Goal: Transaction & Acquisition: Purchase product/service

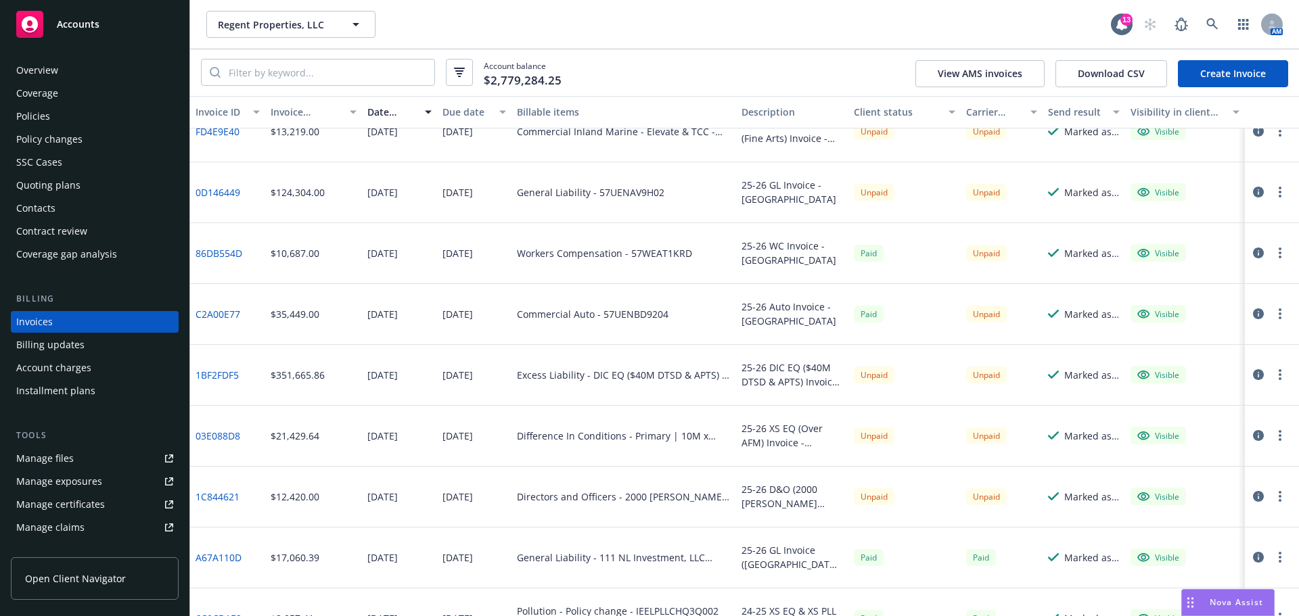
scroll to position [338, 0]
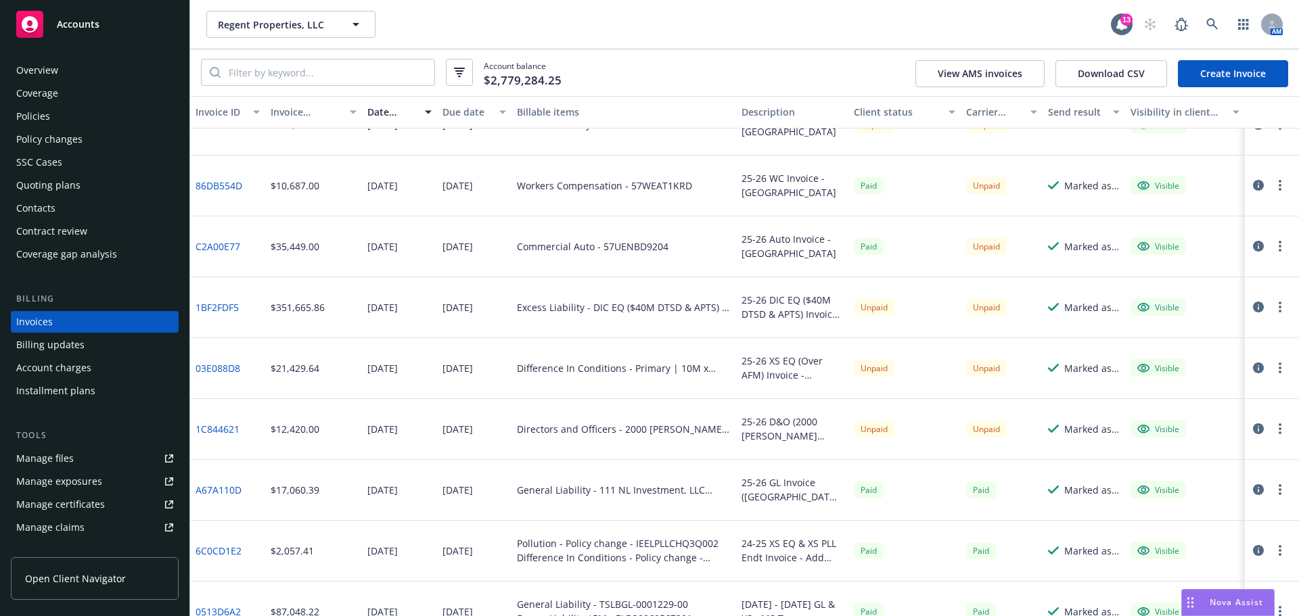
click at [222, 365] on link "03E088D8" at bounding box center [217, 368] width 45 height 14
click at [214, 310] on link "1BF2FDF5" at bounding box center [216, 307] width 43 height 14
click at [53, 176] on div "Quoting plans" at bounding box center [48, 186] width 64 height 22
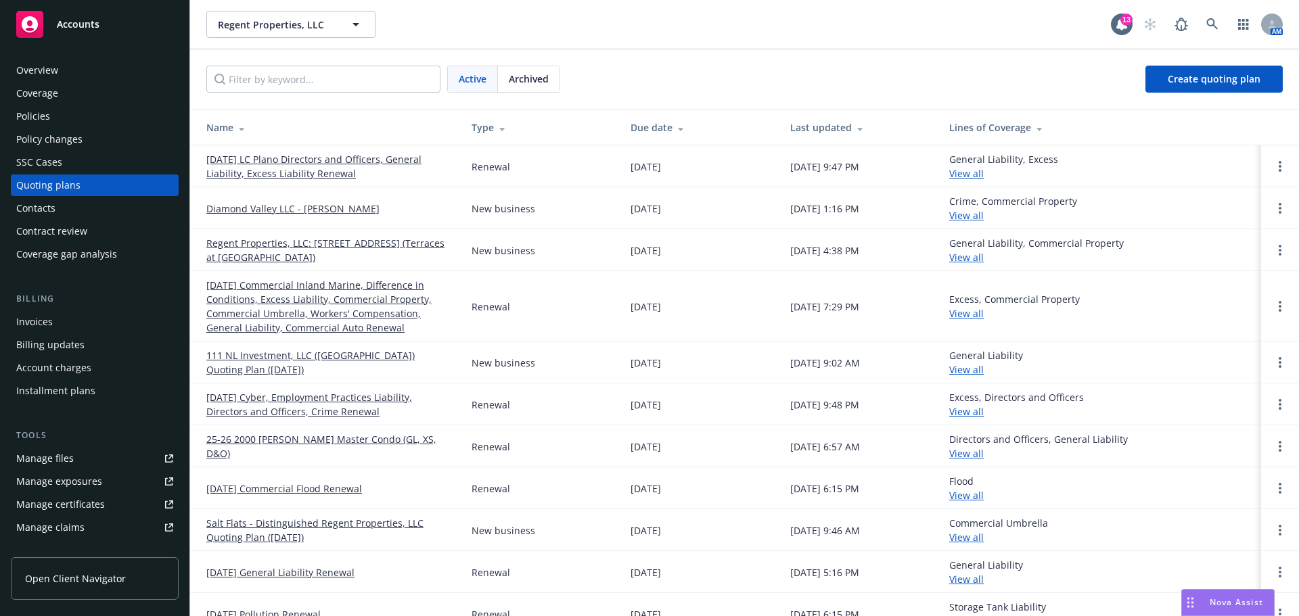
click at [283, 174] on link "09/02/25 LC Plano Directors and Officers, General Liability, Excess Liability R…" at bounding box center [328, 166] width 244 height 28
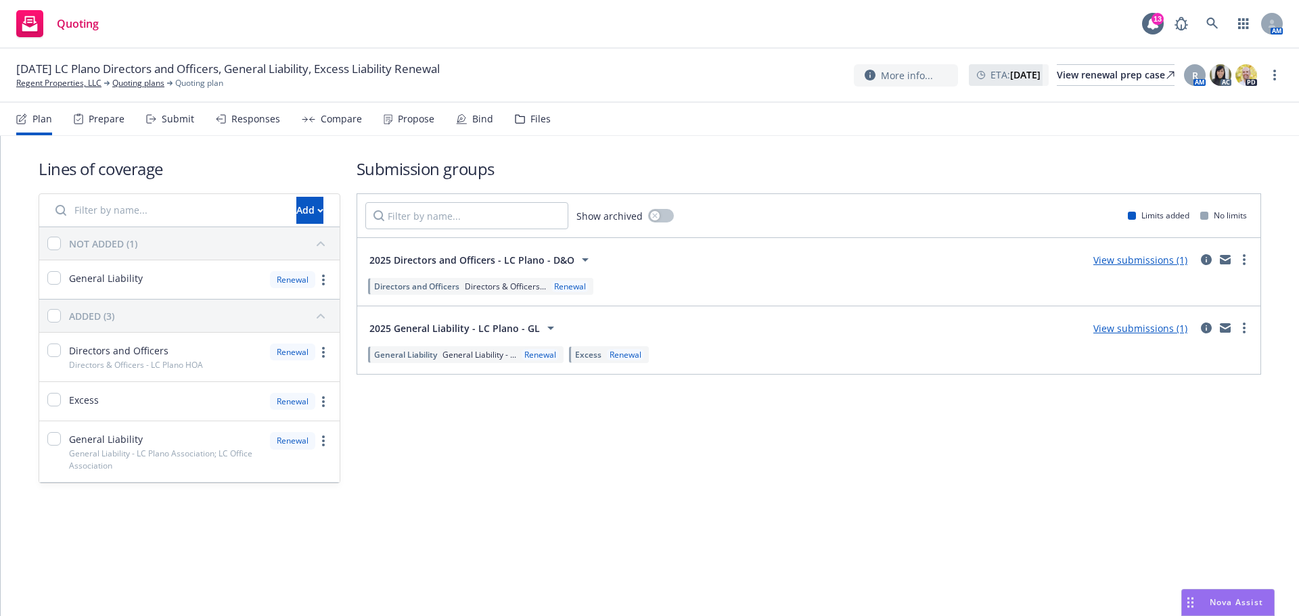
click at [409, 117] on div "Propose" at bounding box center [416, 119] width 37 height 11
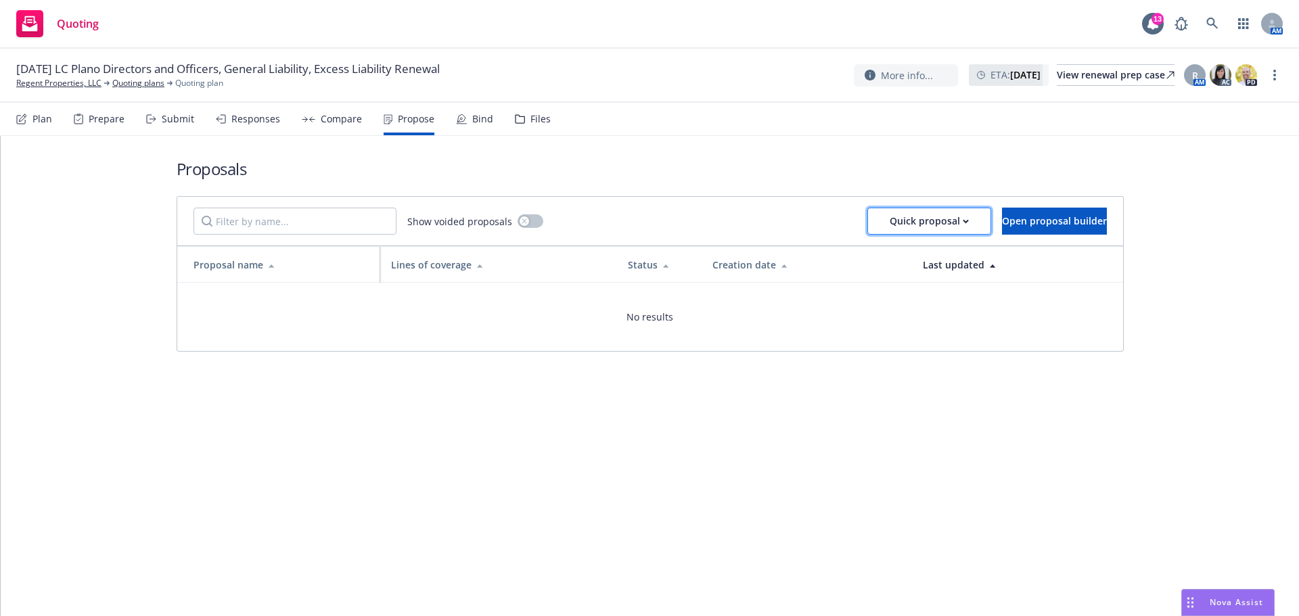
click at [914, 218] on div "Quick proposal" at bounding box center [928, 221] width 79 height 26
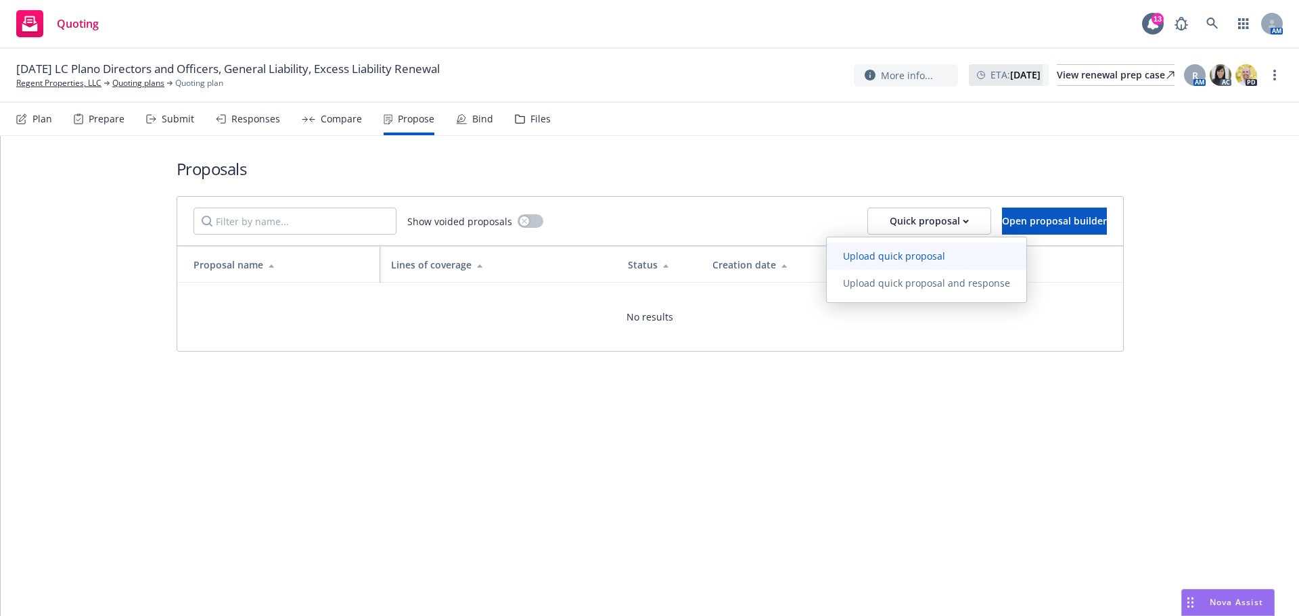
click at [909, 252] on span "Upload quick proposal" at bounding box center [894, 256] width 135 height 13
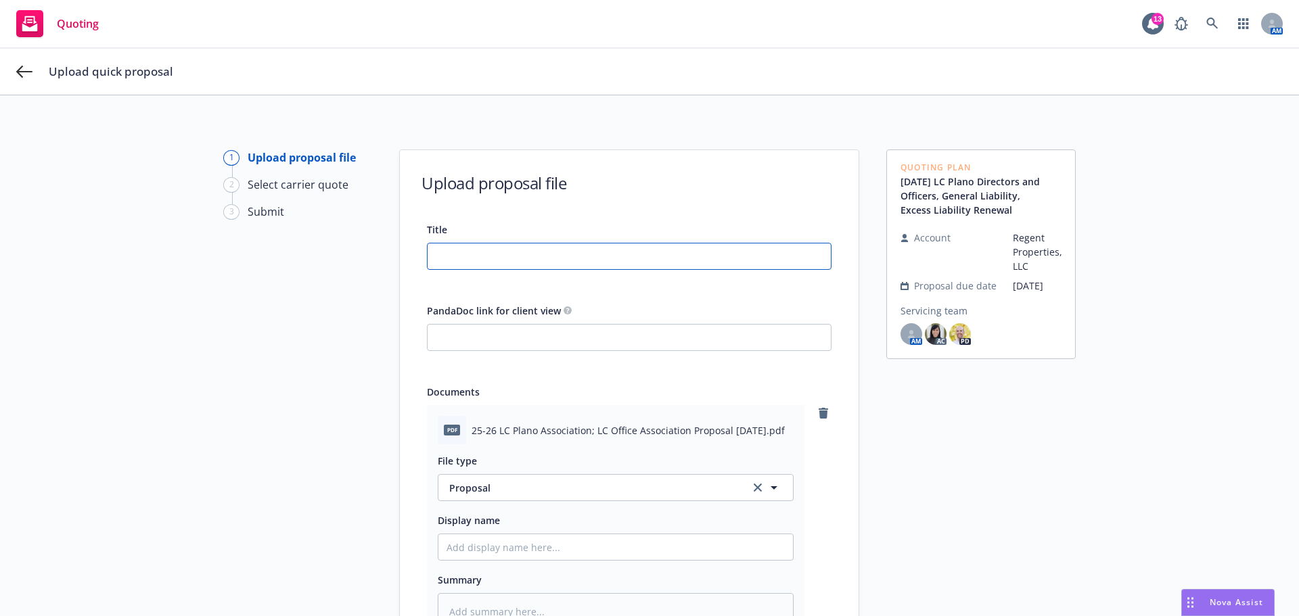
click at [601, 253] on input "Title" at bounding box center [628, 257] width 403 height 26
paste input "25-26 LC Plano Association; LC Office Association Proposal 8.26.25"
type input "25-26 LC Plano Association; LC Office Association Proposal 8.26.25"
type textarea "x"
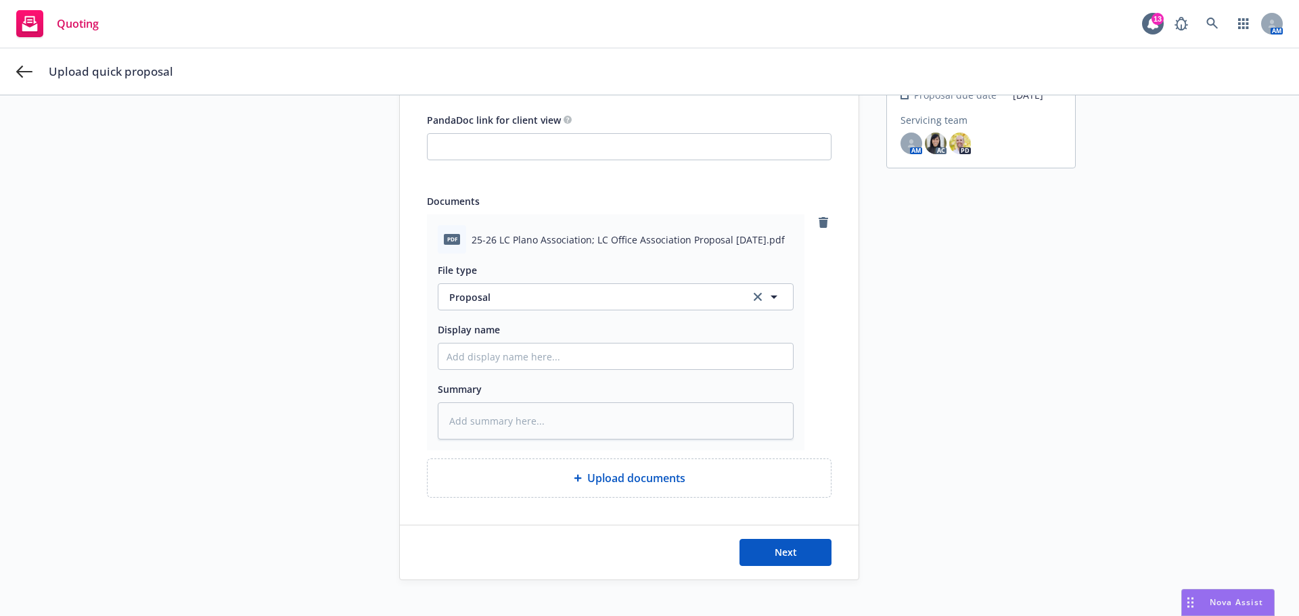
scroll to position [209, 0]
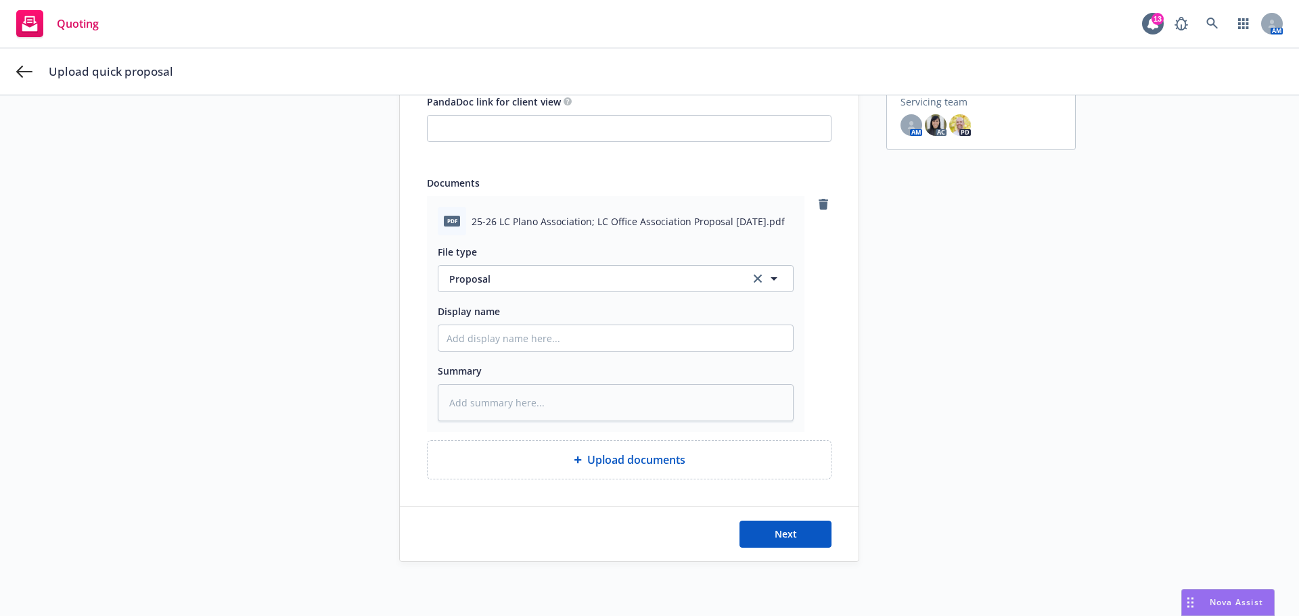
type input "25-26 LC Plano Association; LC Office Association Proposal 8.26.25"
click at [532, 333] on input "Display name" at bounding box center [615, 338] width 354 height 26
paste input "25-26 LC Plano Association; LC Office Association Proposal 8.26.25"
type textarea "x"
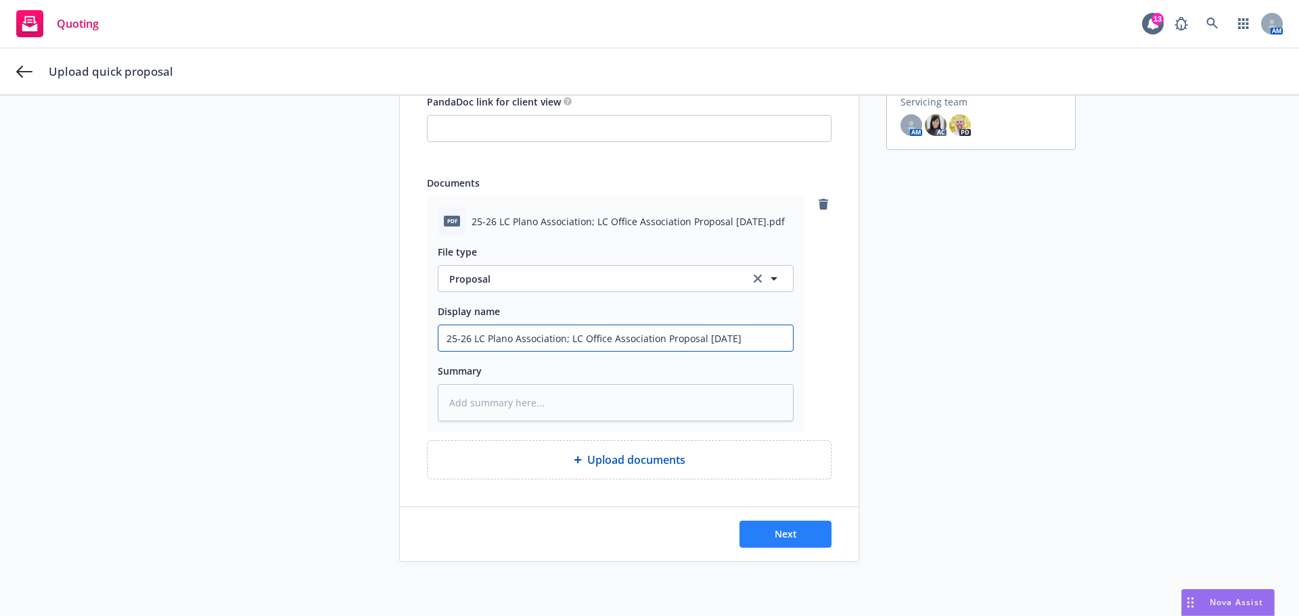
type input "25-26 LC Plano Association; LC Office Association Proposal 8.26.25"
click at [779, 521] on button "Next" at bounding box center [785, 534] width 92 height 27
type textarea "x"
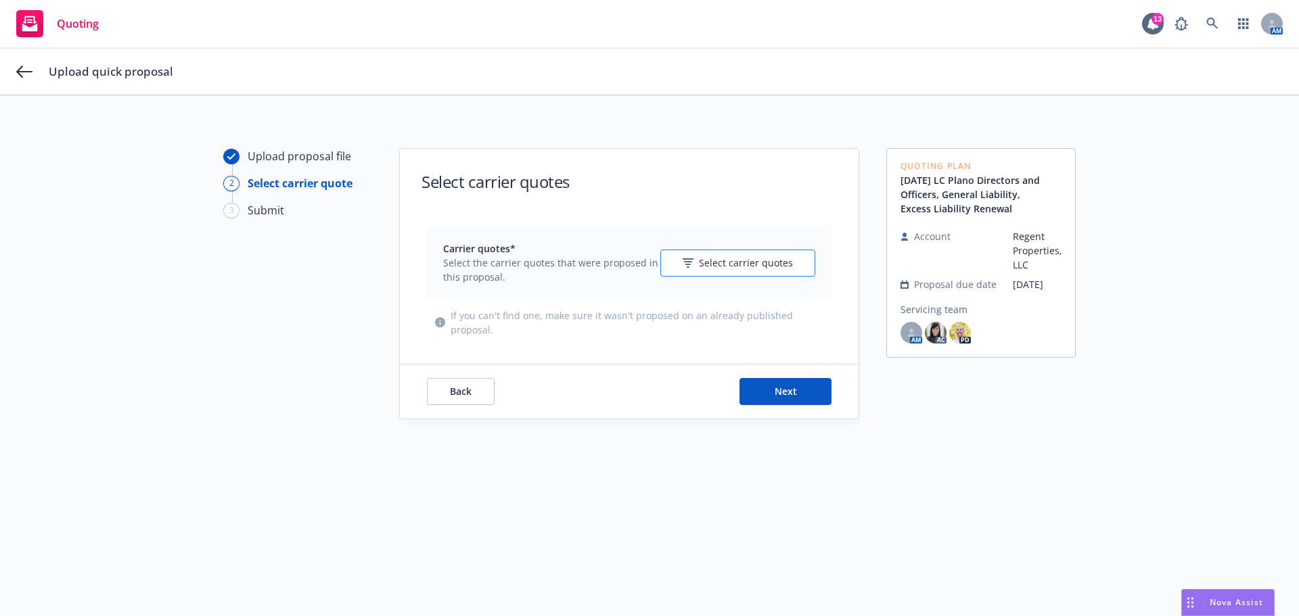
scroll to position [0, 0]
click at [726, 263] on span "Select carrier quotes" at bounding box center [746, 264] width 94 height 14
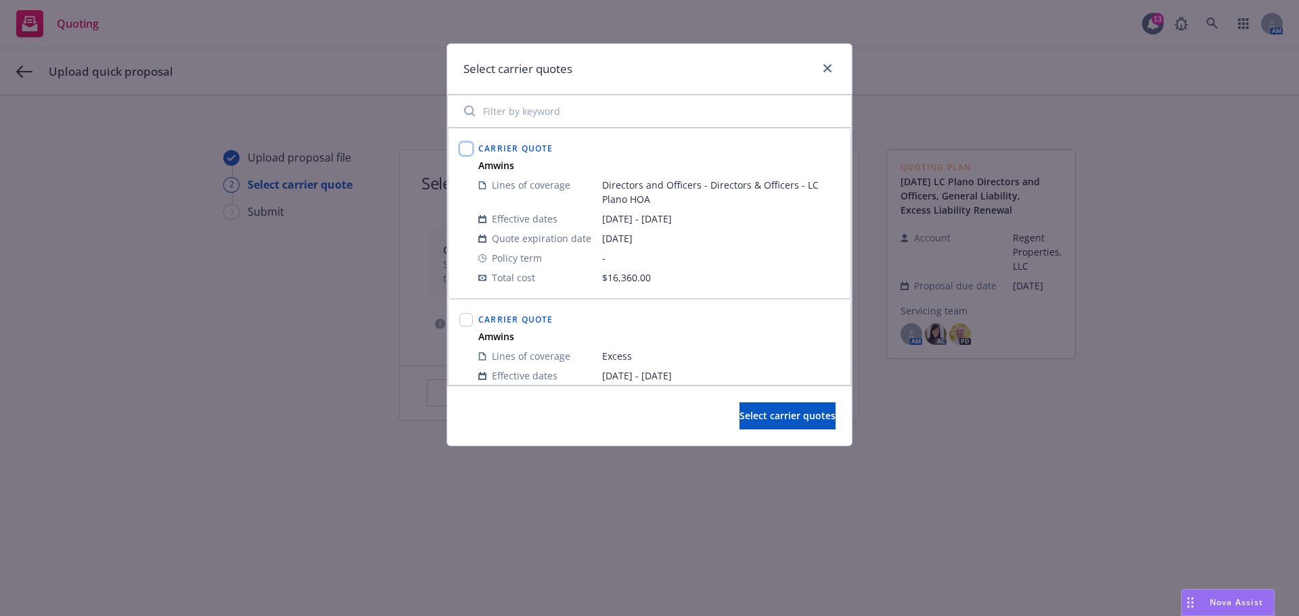
click at [463, 148] on input "checkbox" at bounding box center [466, 149] width 14 height 14
checkbox input "true"
click at [463, 320] on input "checkbox" at bounding box center [466, 320] width 14 height 14
checkbox input "true"
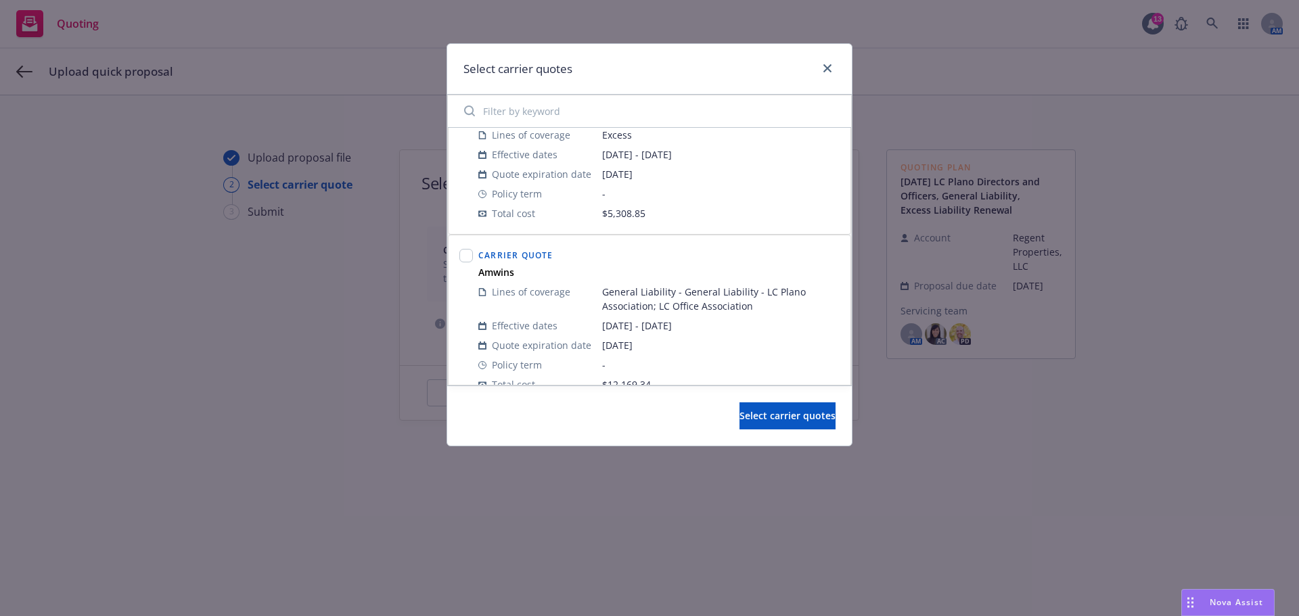
scroll to position [242, 0]
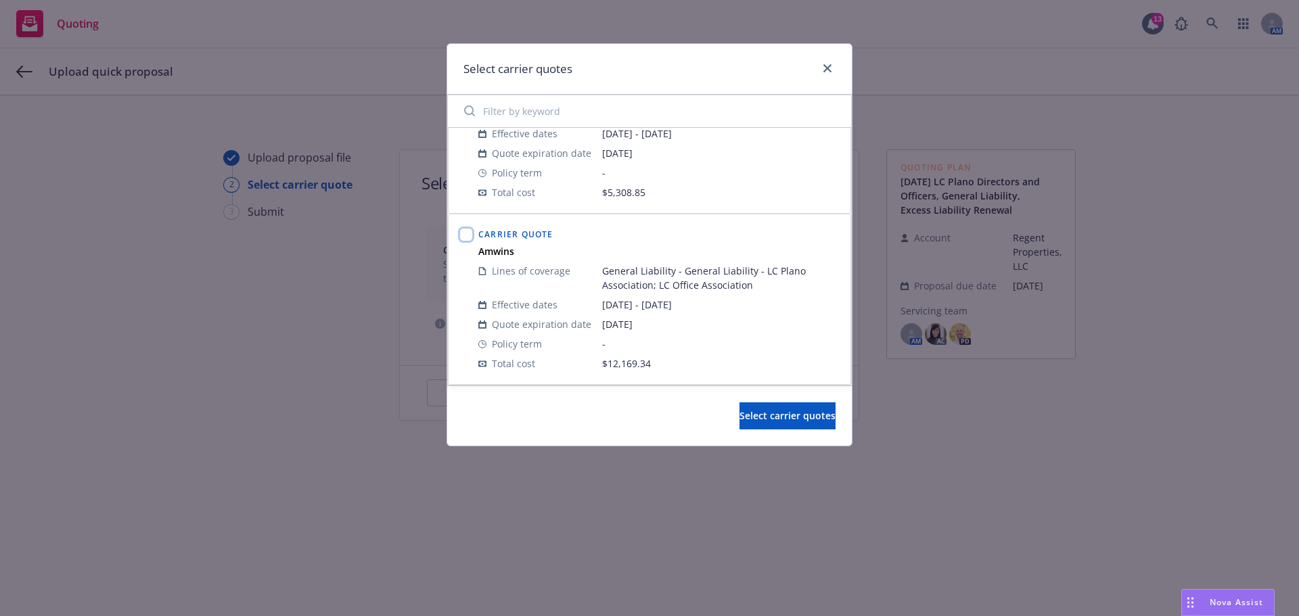
click at [466, 234] on input "checkbox" at bounding box center [466, 235] width 14 height 14
checkbox input "true"
click at [750, 417] on span "Select carrier quotes" at bounding box center [787, 415] width 96 height 13
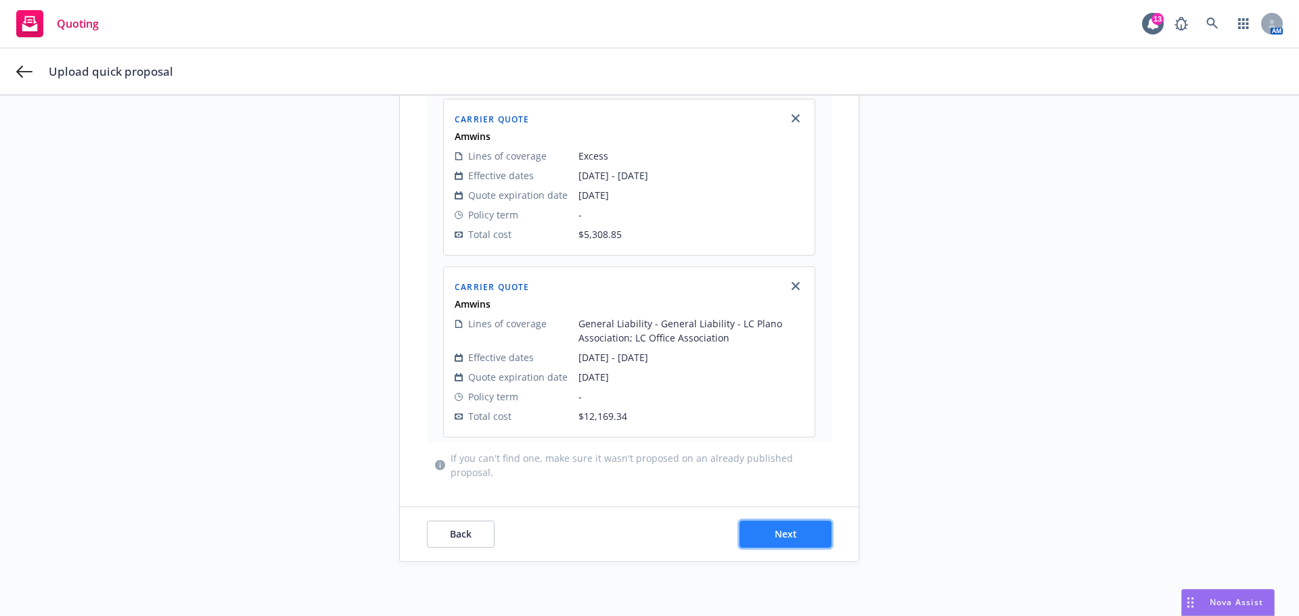
click at [766, 522] on button "Next" at bounding box center [785, 534] width 92 height 27
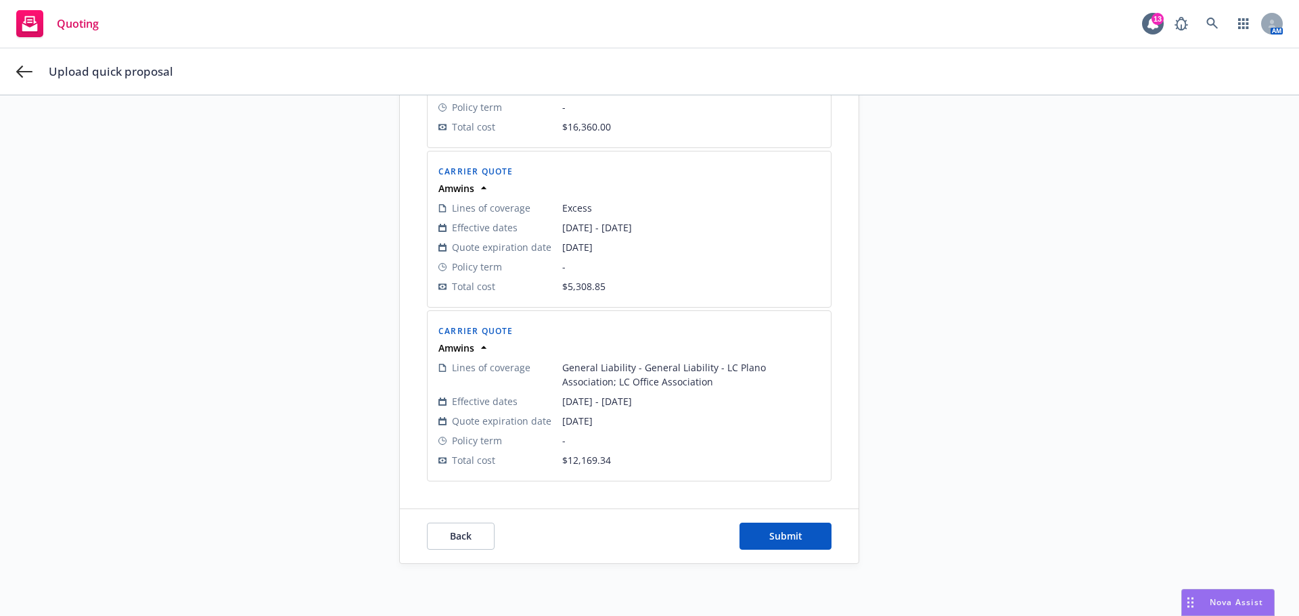
scroll to position [368, 0]
click at [775, 534] on span "Submit" at bounding box center [785, 534] width 33 height 13
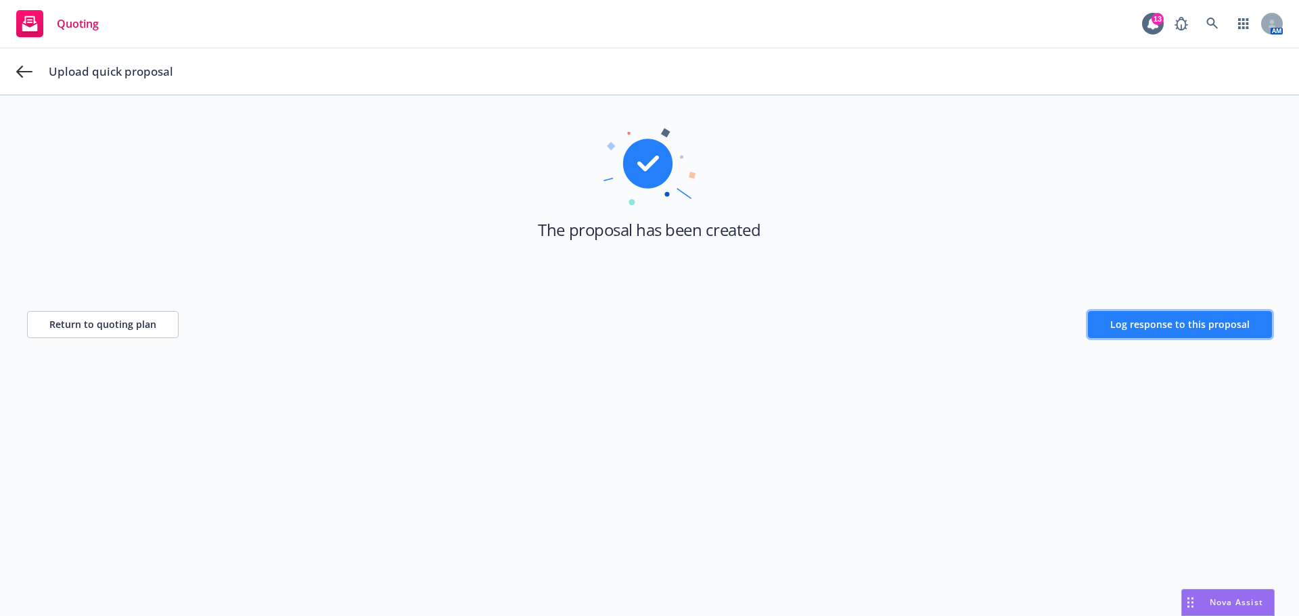
click at [1139, 323] on span "Log response to this proposal" at bounding box center [1179, 324] width 139 height 13
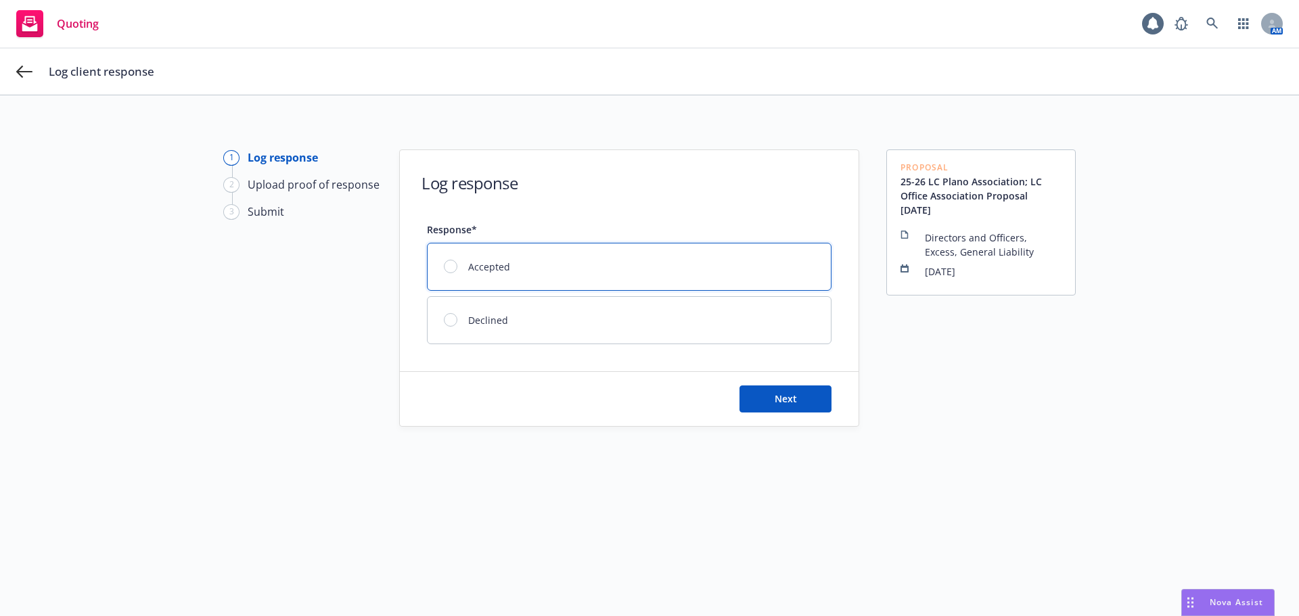
click at [511, 271] on div "Accepted" at bounding box center [628, 267] width 403 height 47
click at [761, 400] on button "Next" at bounding box center [785, 399] width 92 height 27
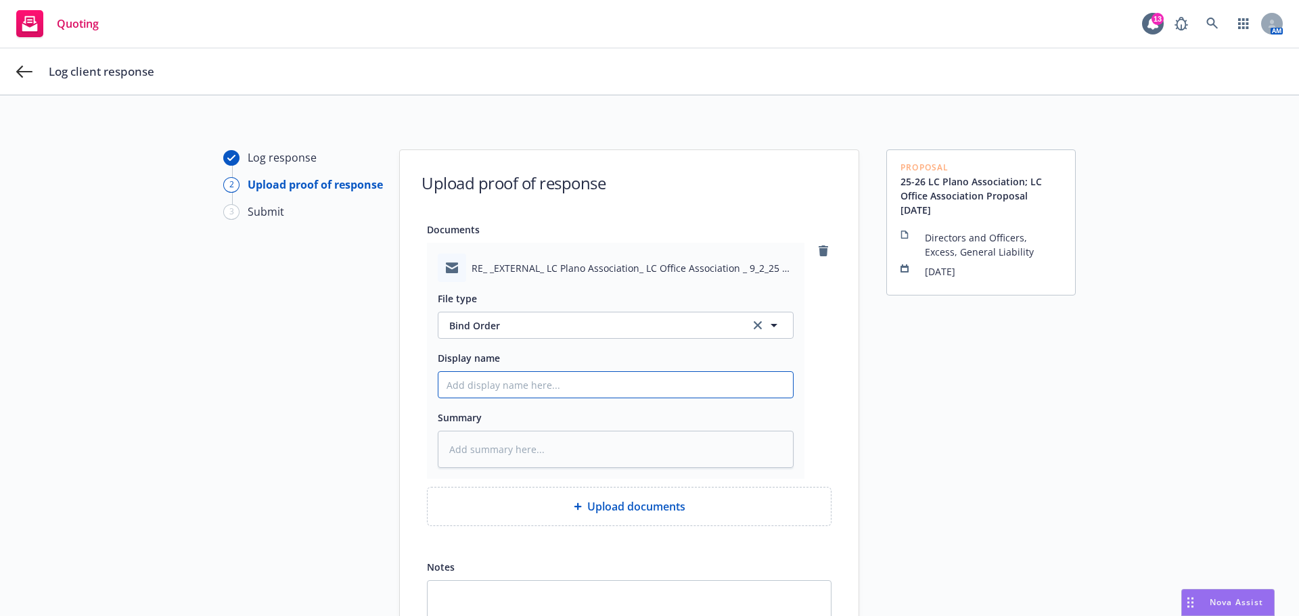
click at [525, 381] on input "Display name" at bounding box center [615, 385] width 354 height 26
type textarea "x"
type input "I"
type textarea "x"
type input "In"
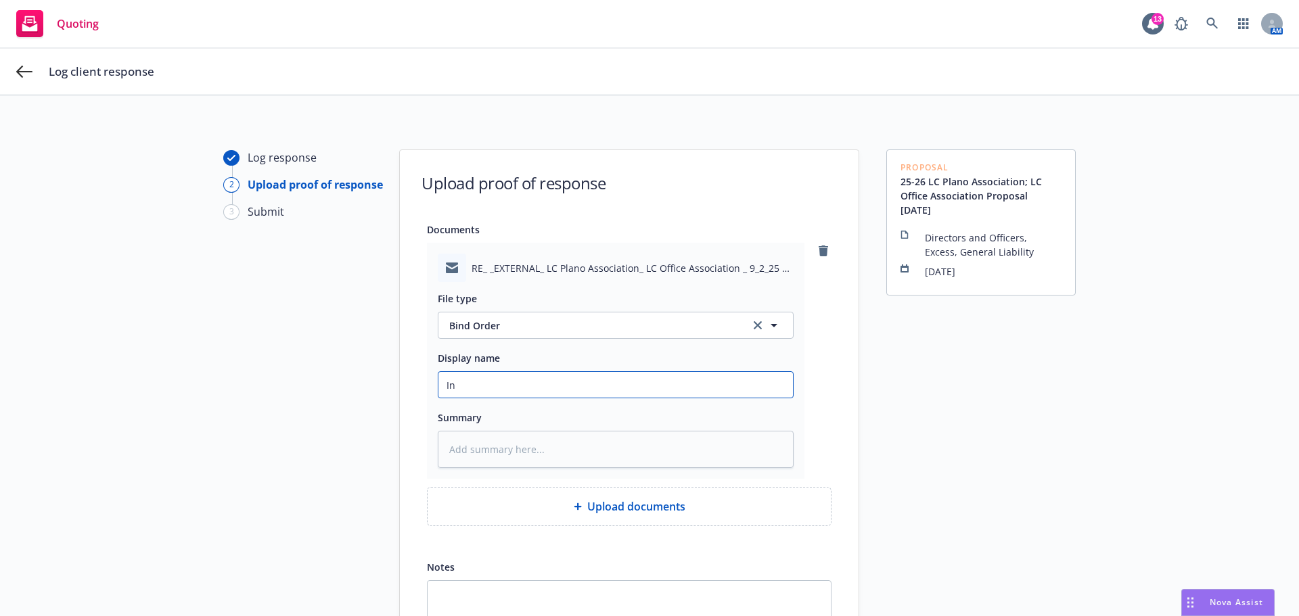
type textarea "x"
type input "Ins"
type textarea "x"
type input "Insu"
type textarea "x"
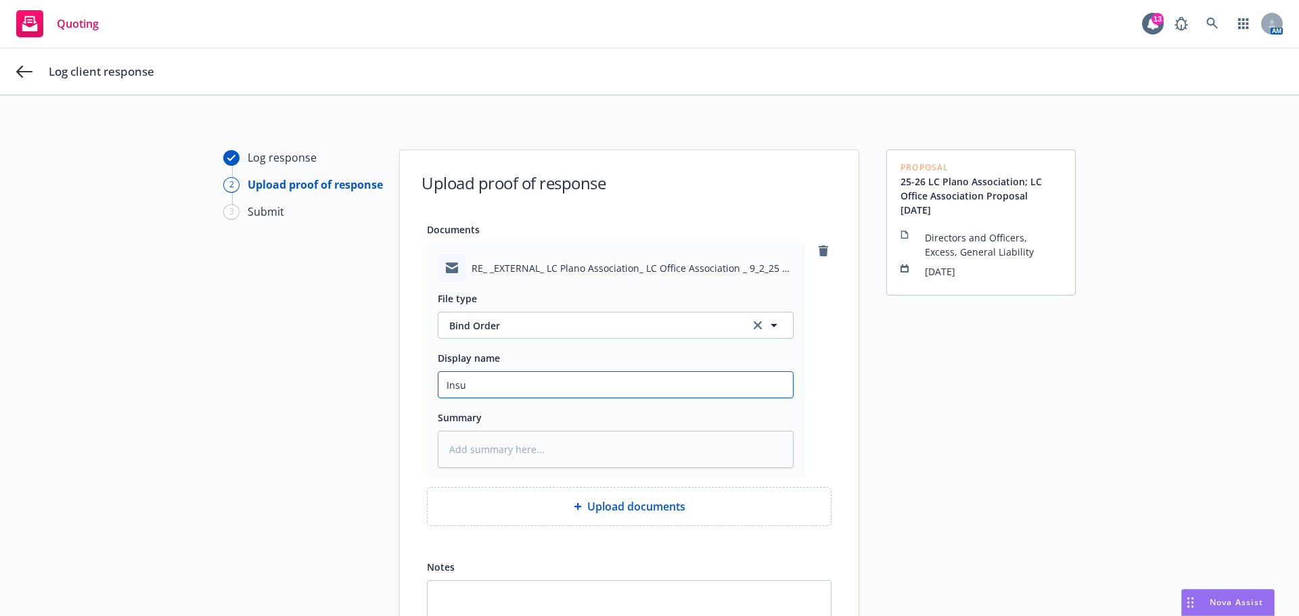
type input "Insur"
type textarea "x"
type input "Insure"
type textarea "x"
type input "Insured"
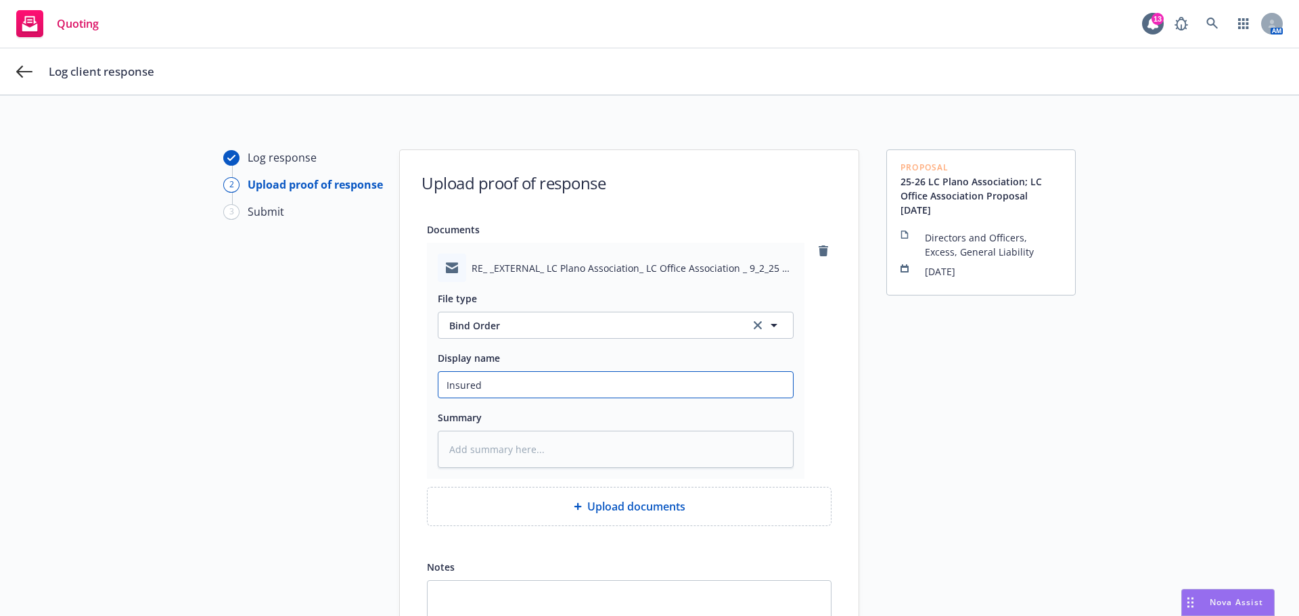
type textarea "x"
type input "Insured"
type textarea "x"
type input "Insured C"
type textarea "x"
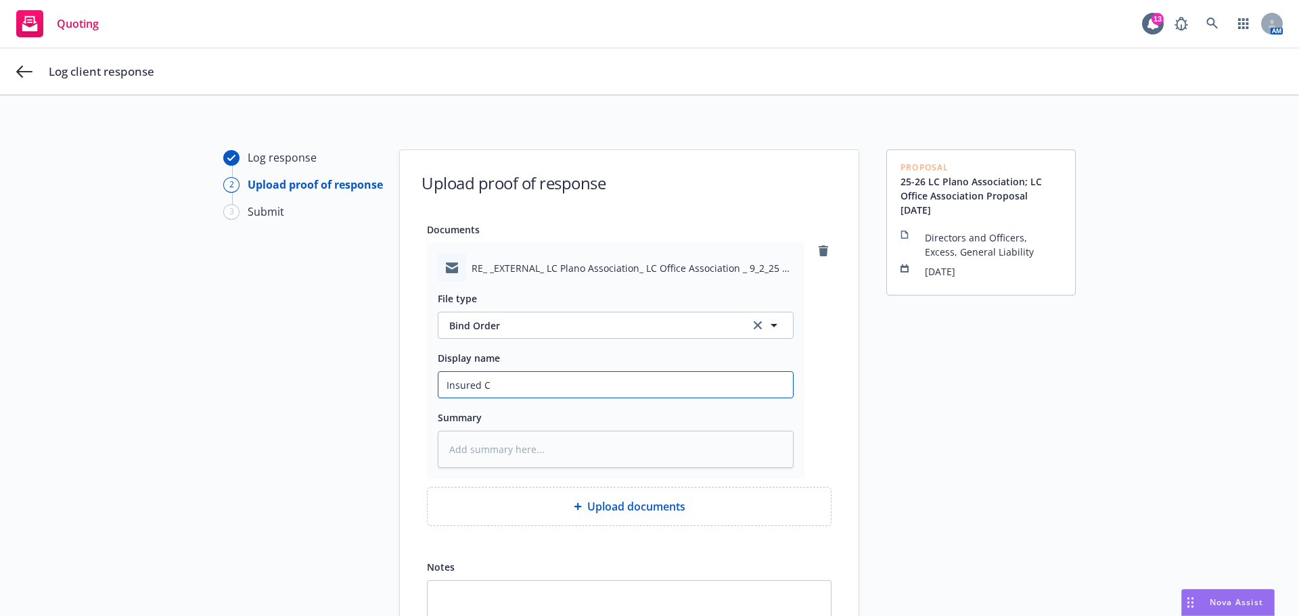
type input "Insured Co"
type textarea "x"
type input "Insured Con"
type textarea "x"
type input "Insured Conf"
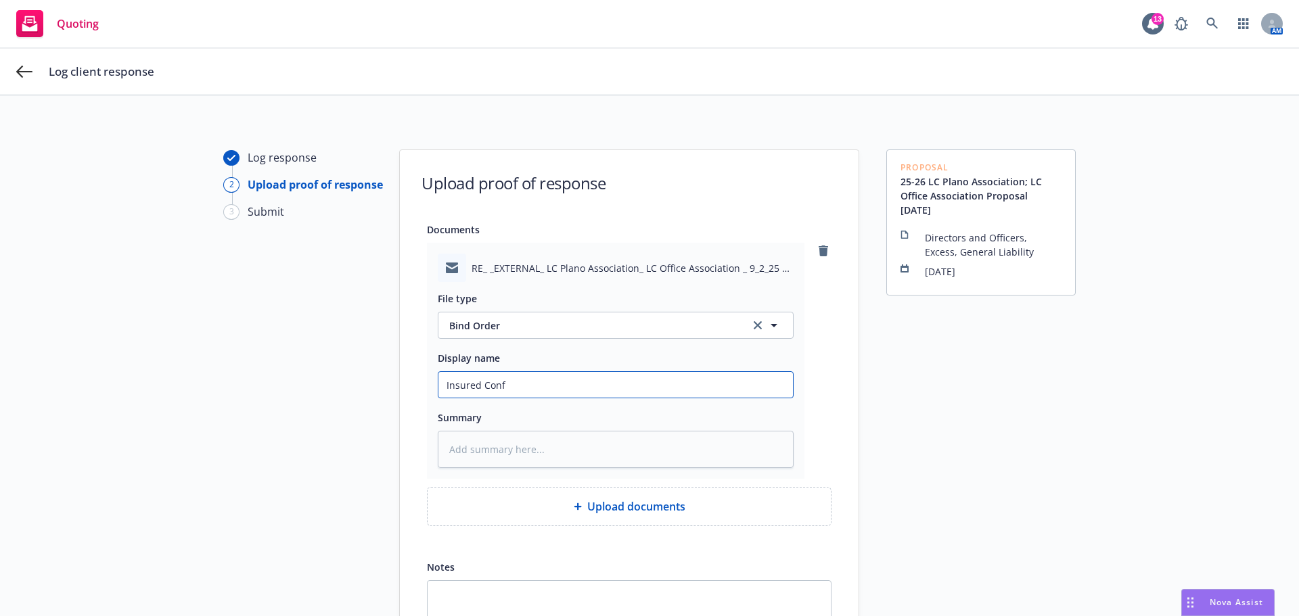
type textarea "x"
type input "Insured Confi"
type textarea "x"
type input "Insured Confir"
type textarea "x"
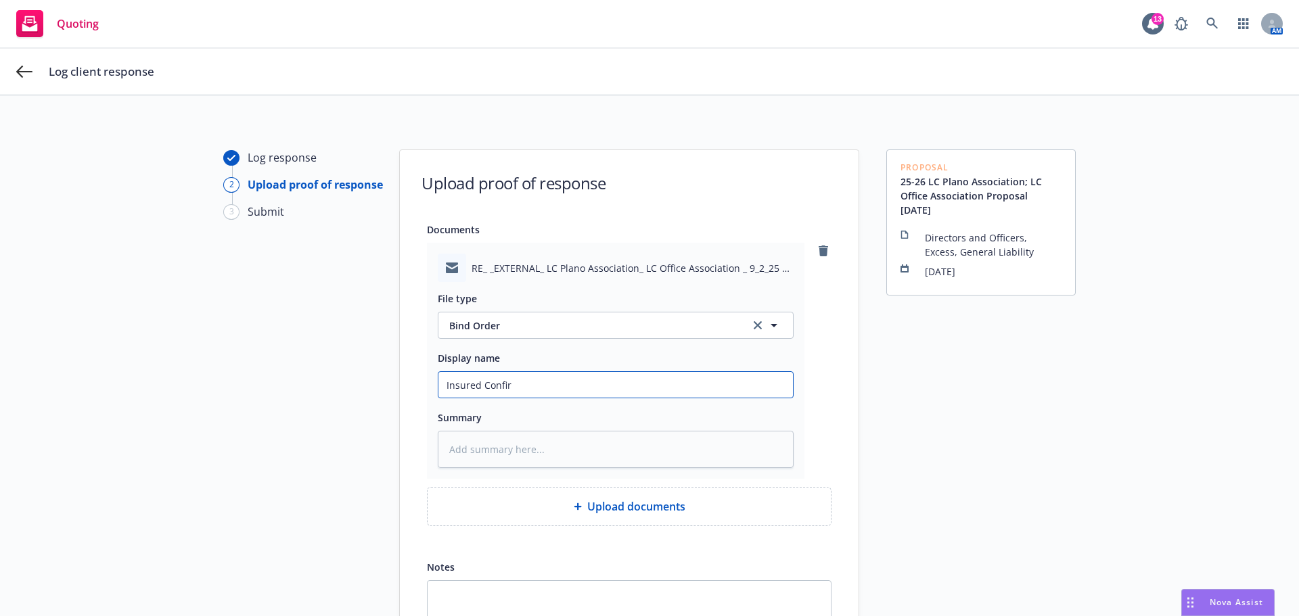
type input "Insured Confirm"
type textarea "x"
type input "Insured Confirm"
type textarea "x"
type input "Insured Confirm B"
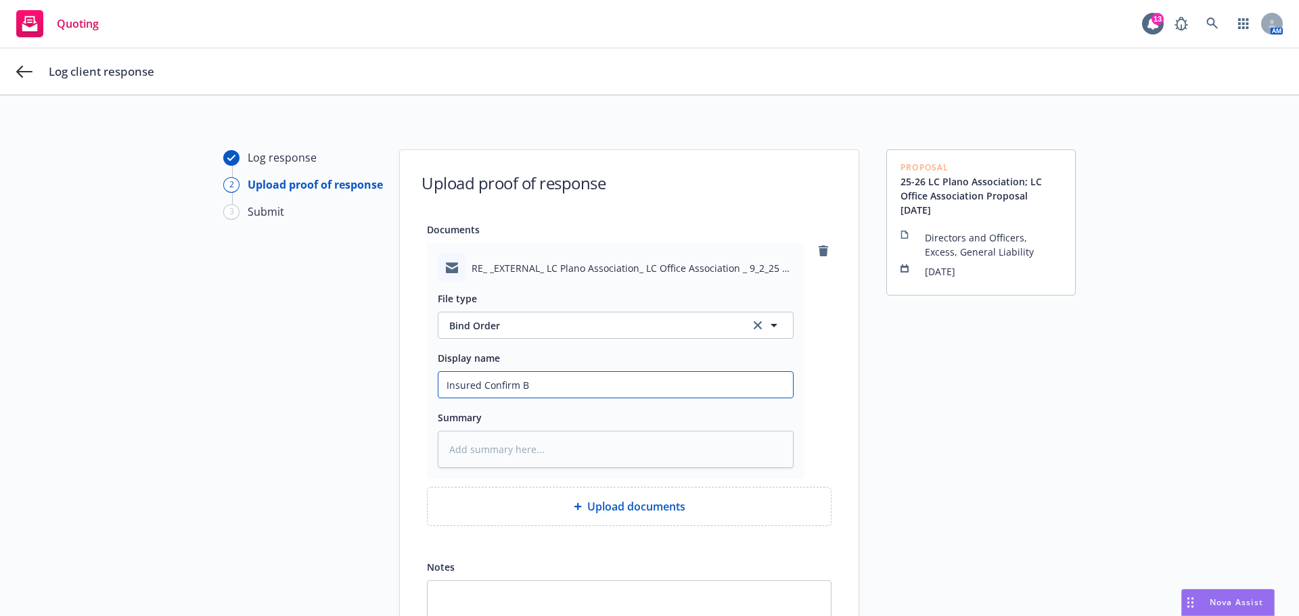
type textarea "x"
type input "Insured Confirm Bi"
type textarea "x"
type input "Insured Confirm Bin"
type textarea "x"
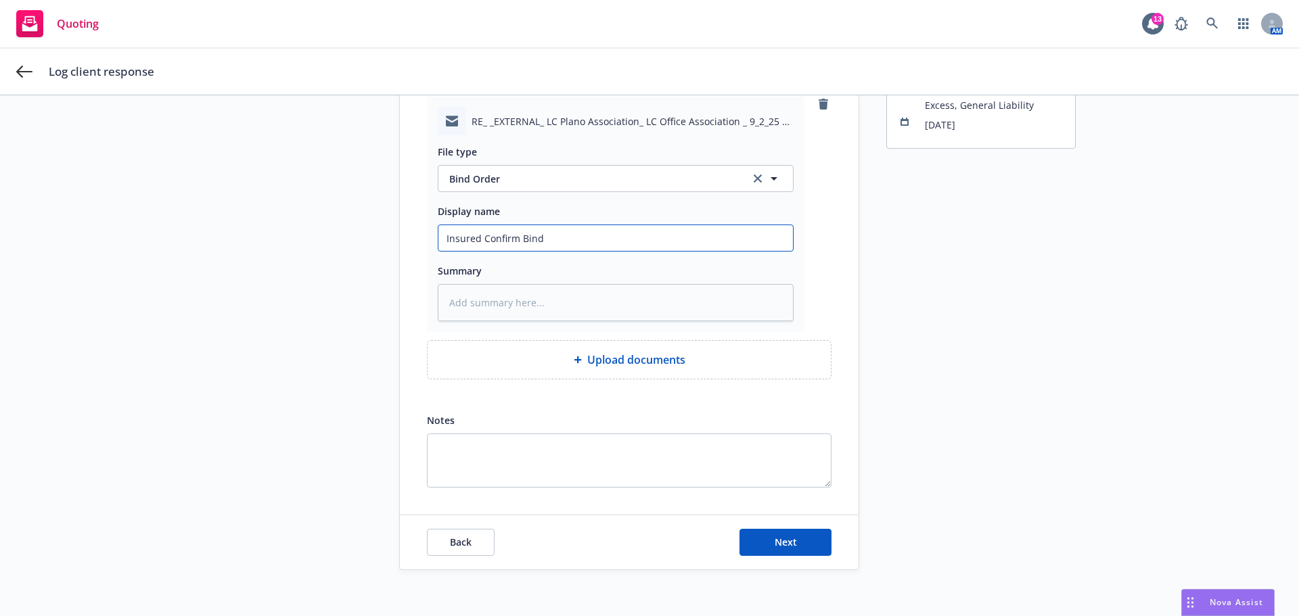
scroll to position [155, 0]
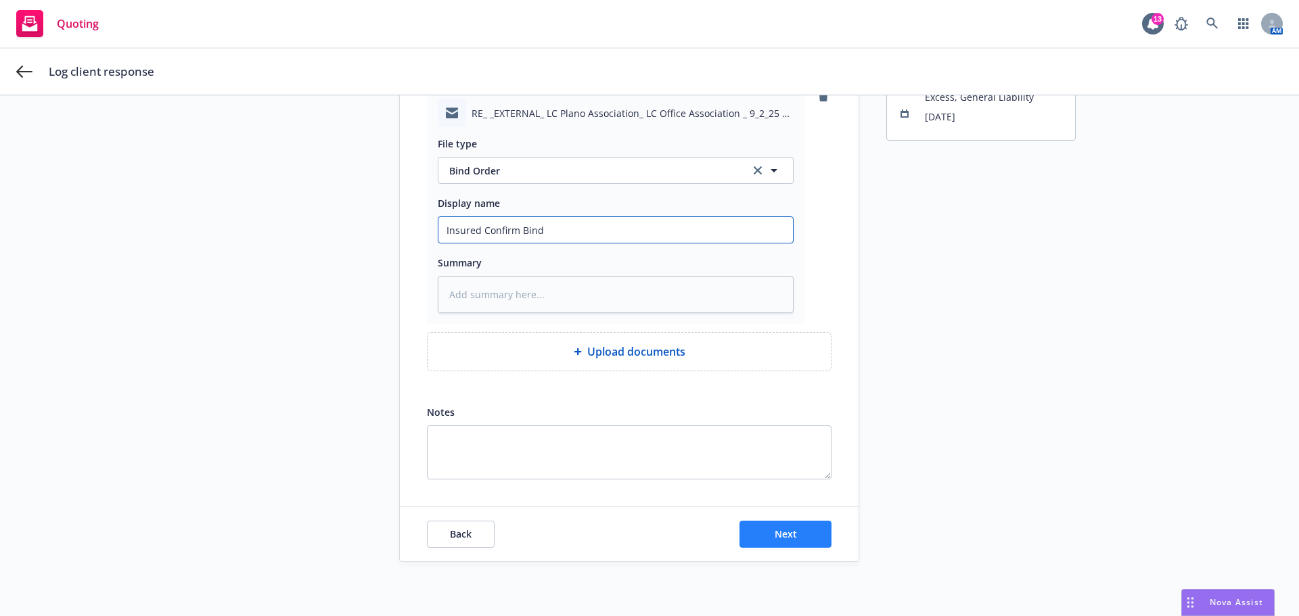
type input "Insured Confirm Bind"
click at [764, 528] on button "Next" at bounding box center [785, 534] width 92 height 27
type textarea "x"
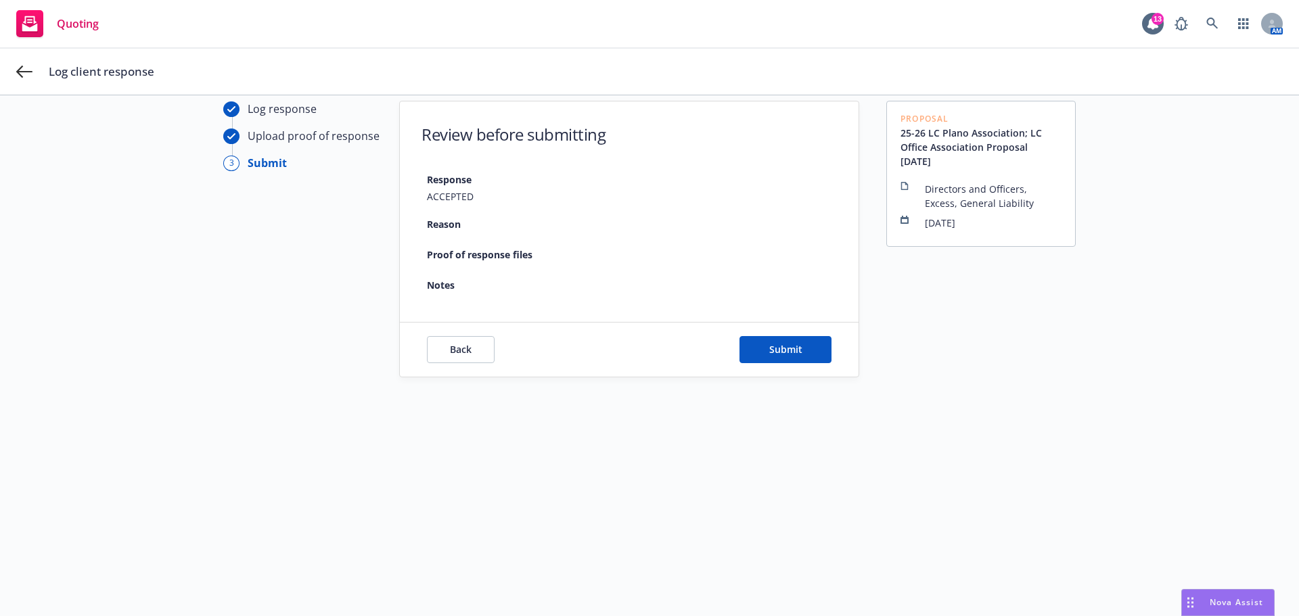
scroll to position [49, 0]
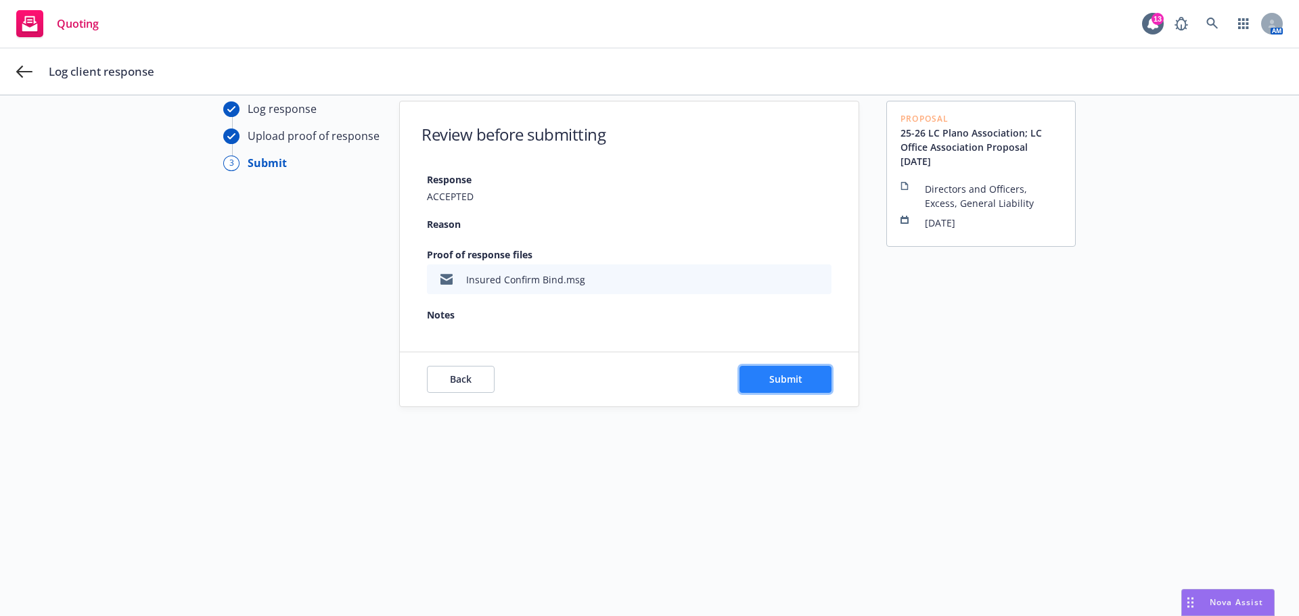
click at [769, 383] on span "Submit" at bounding box center [785, 379] width 33 height 13
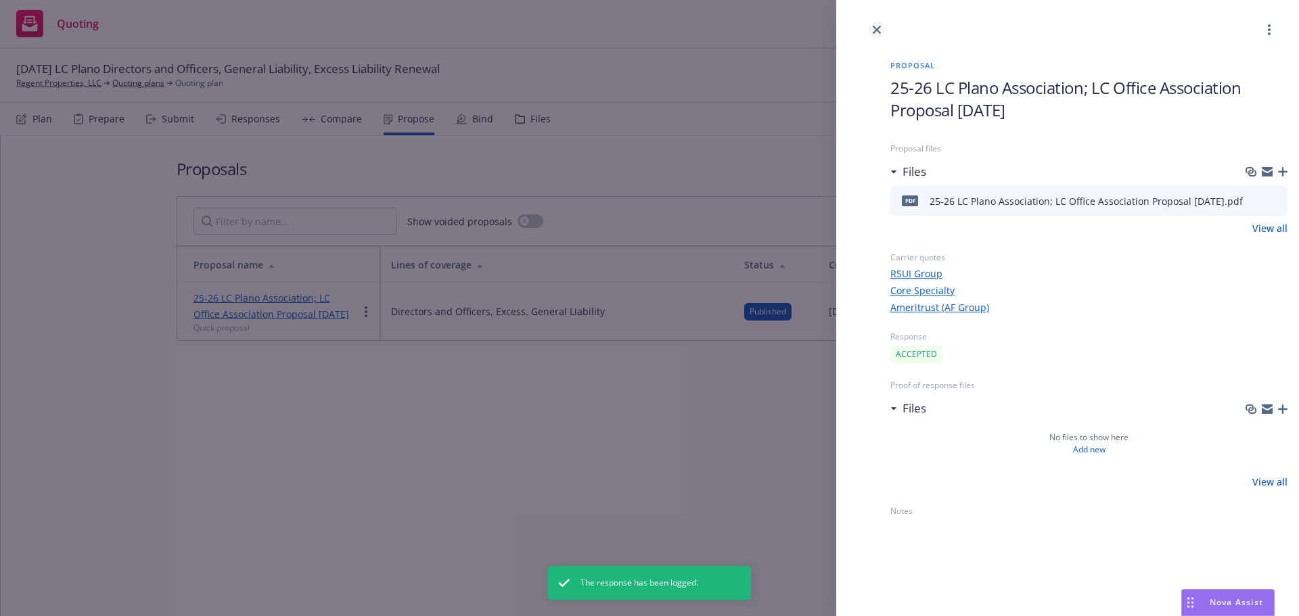
click at [874, 26] on icon "close" at bounding box center [877, 30] width 8 height 8
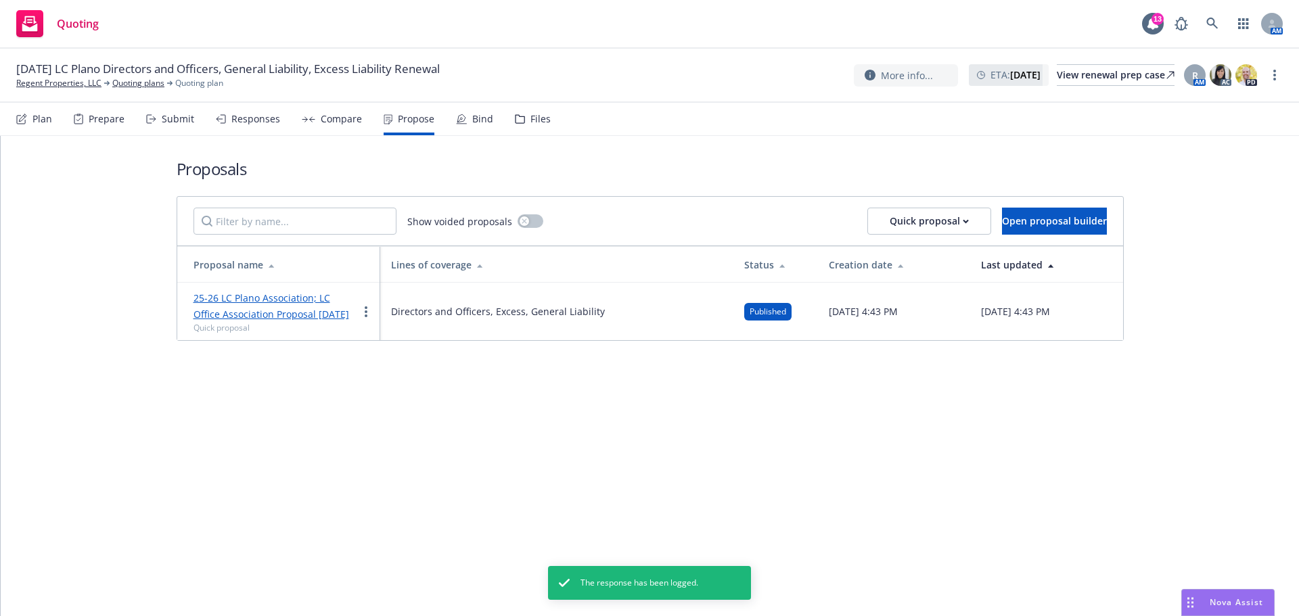
click at [478, 120] on div "Bind" at bounding box center [482, 119] width 21 height 11
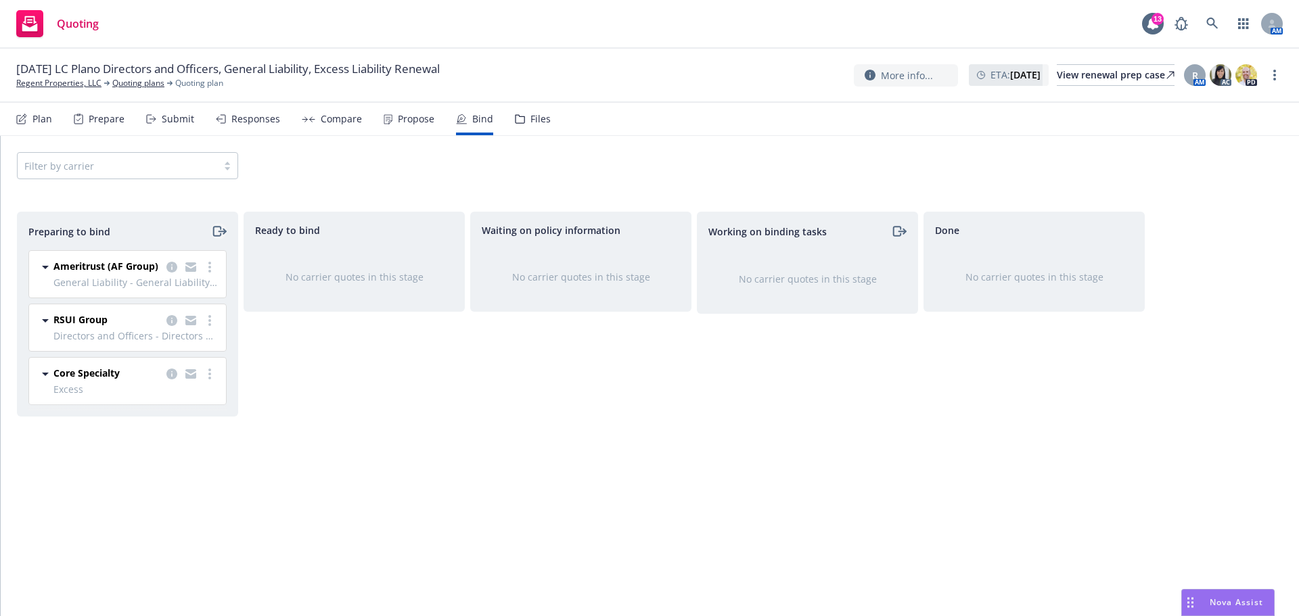
click at [218, 233] on icon "moveRight" at bounding box center [219, 231] width 16 height 16
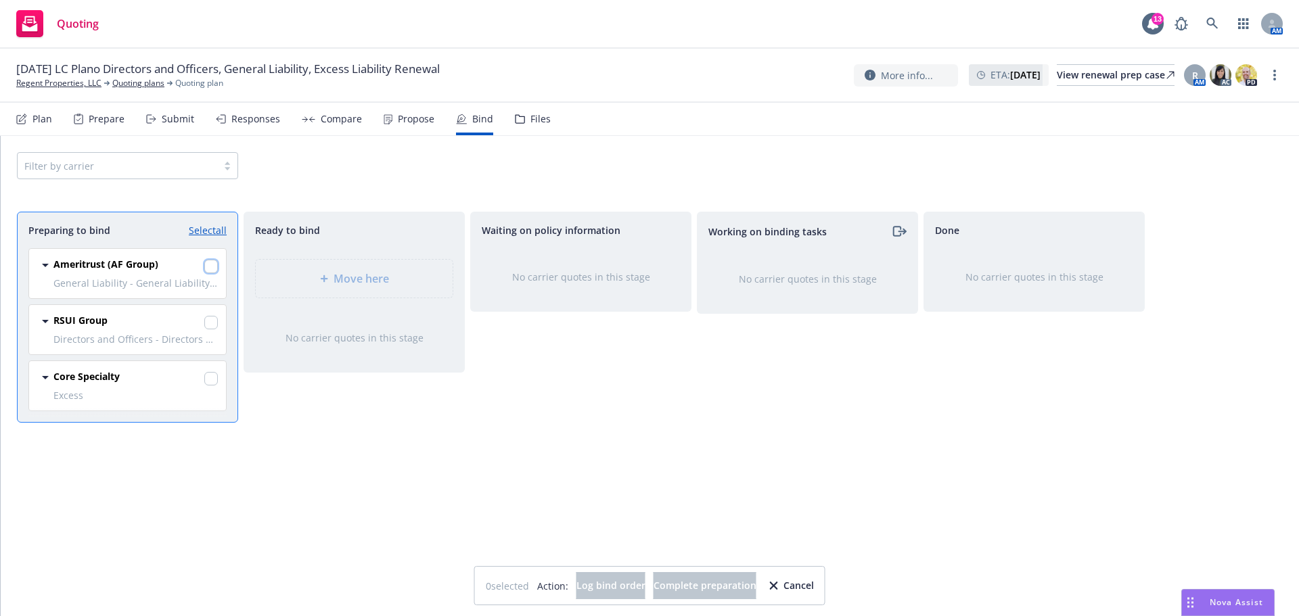
click at [211, 270] on input "checkbox" at bounding box center [211, 267] width 14 height 14
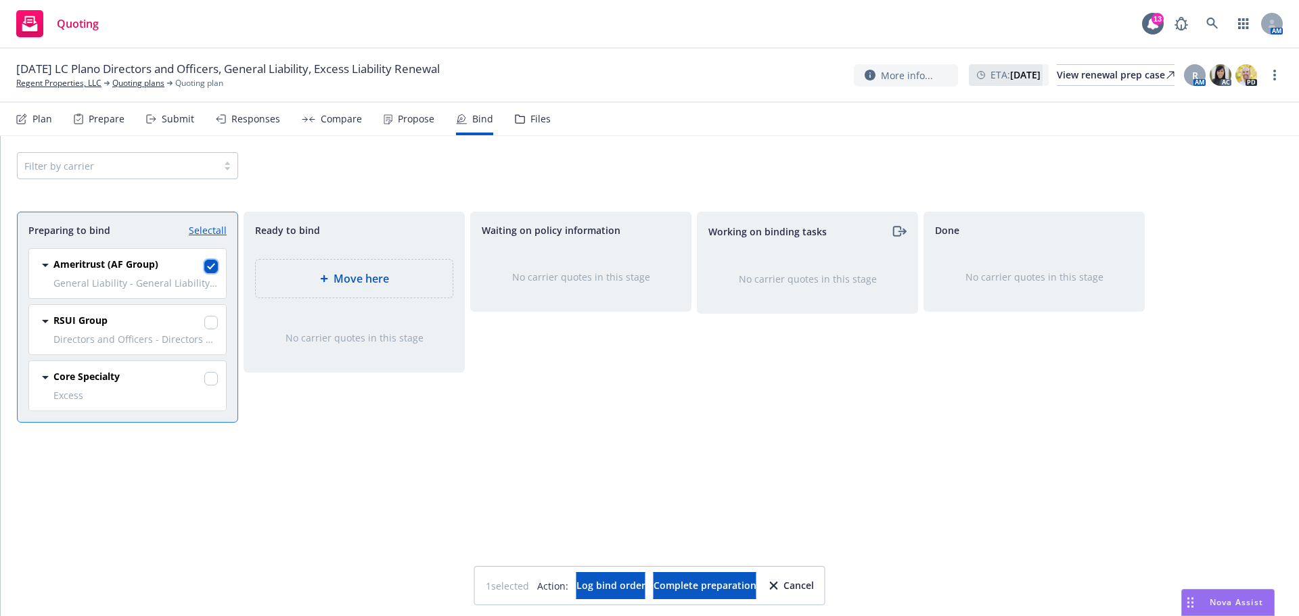
click at [212, 263] on input "checkbox" at bounding box center [211, 267] width 14 height 14
checkbox input "false"
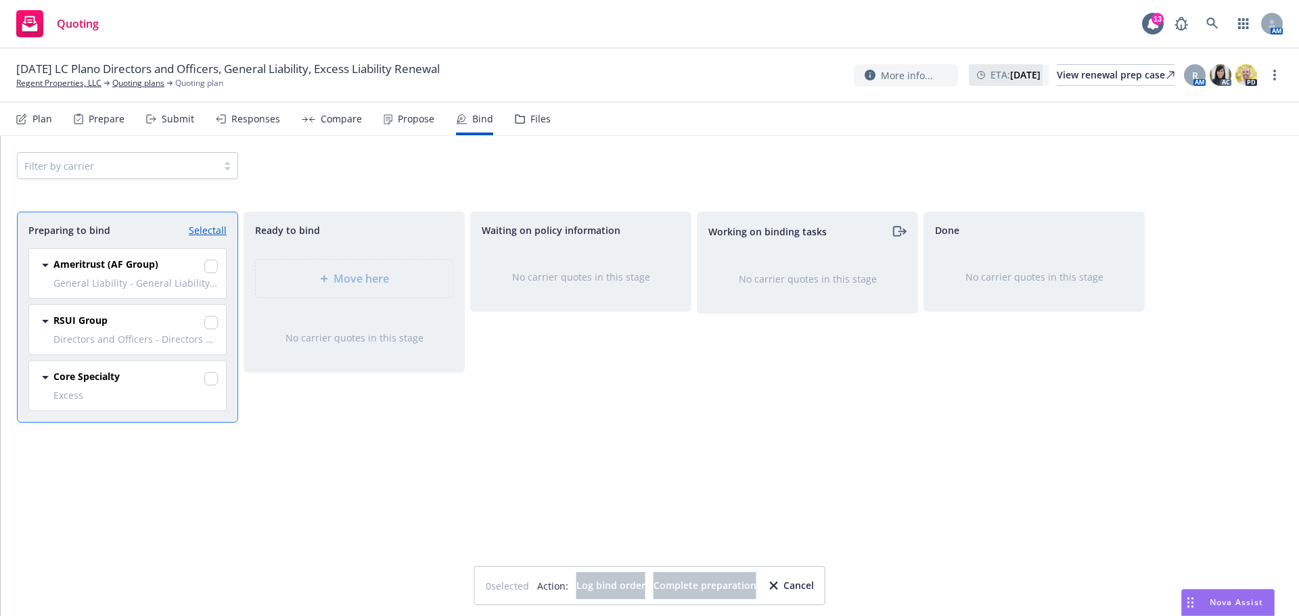
click at [814, 582] on div "Cancel" at bounding box center [792, 586] width 44 height 26
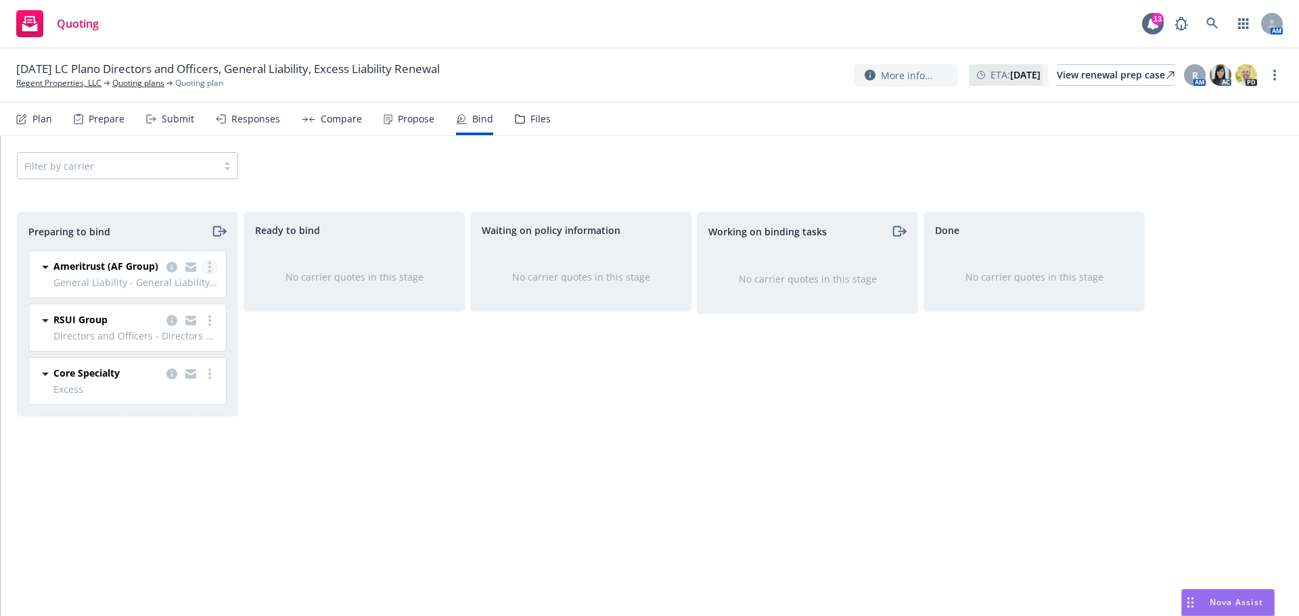
click at [211, 262] on link "more" at bounding box center [210, 267] width 16 height 16
click at [193, 327] on link "Log bind order" at bounding box center [151, 321] width 133 height 27
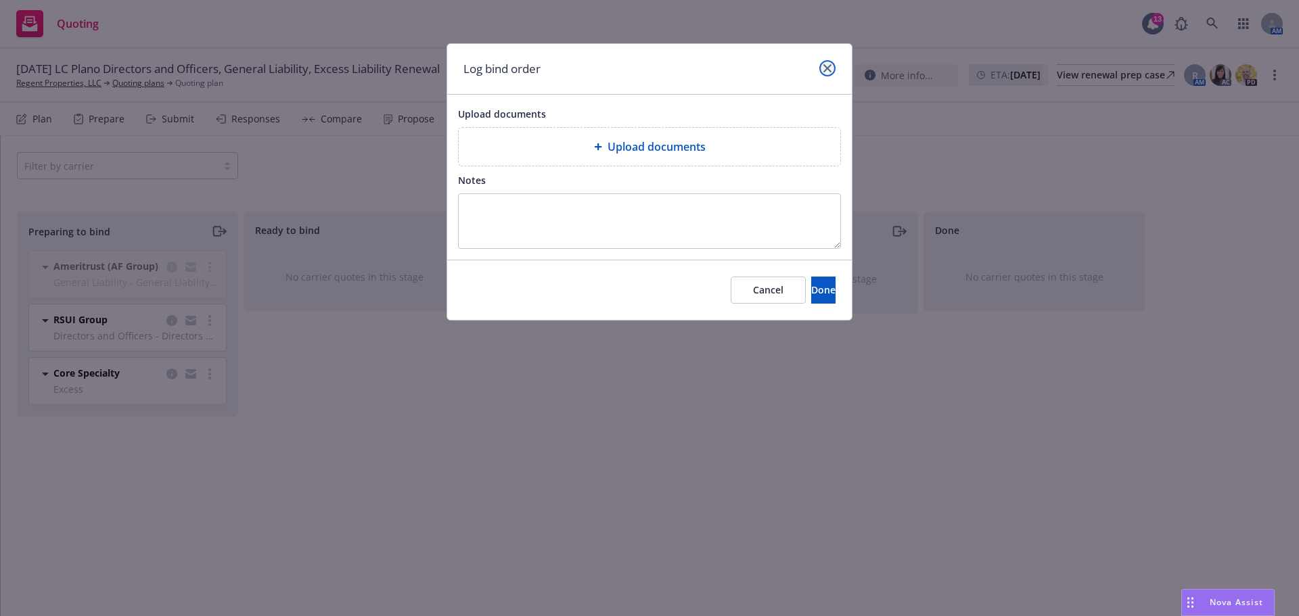
click at [829, 67] on icon "close" at bounding box center [827, 68] width 8 height 8
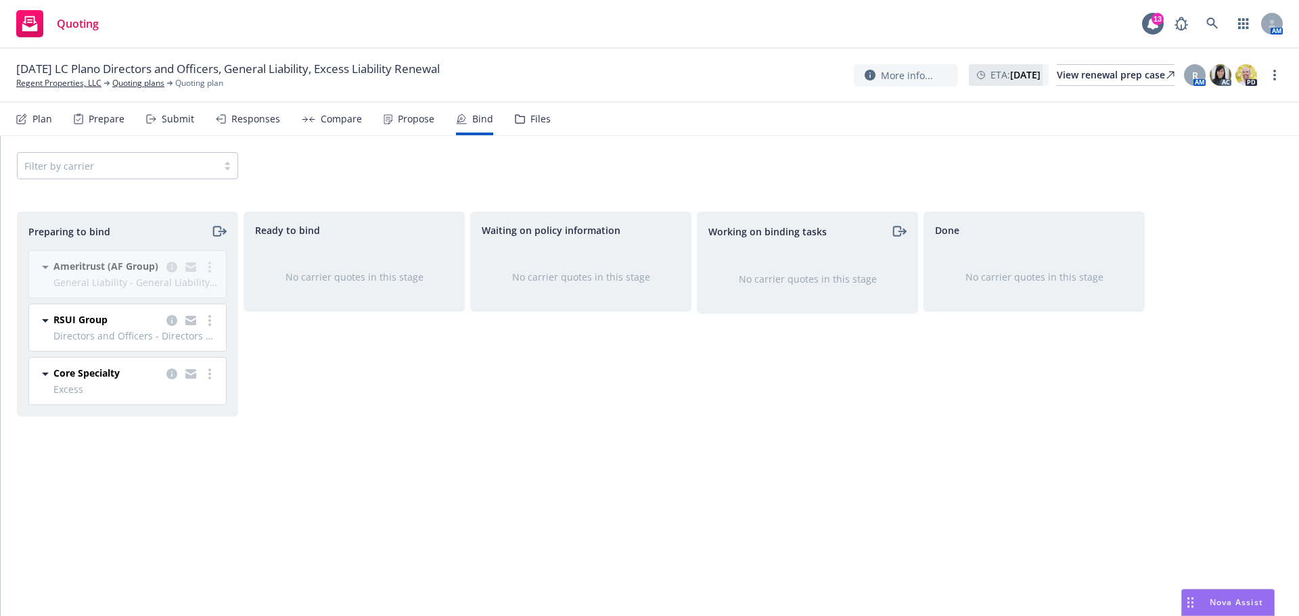
click at [292, 417] on div "Ready to bind No carrier quotes in this stage" at bounding box center [354, 400] width 221 height 376
click at [221, 229] on icon "moveRight" at bounding box center [216, 231] width 7 height 9
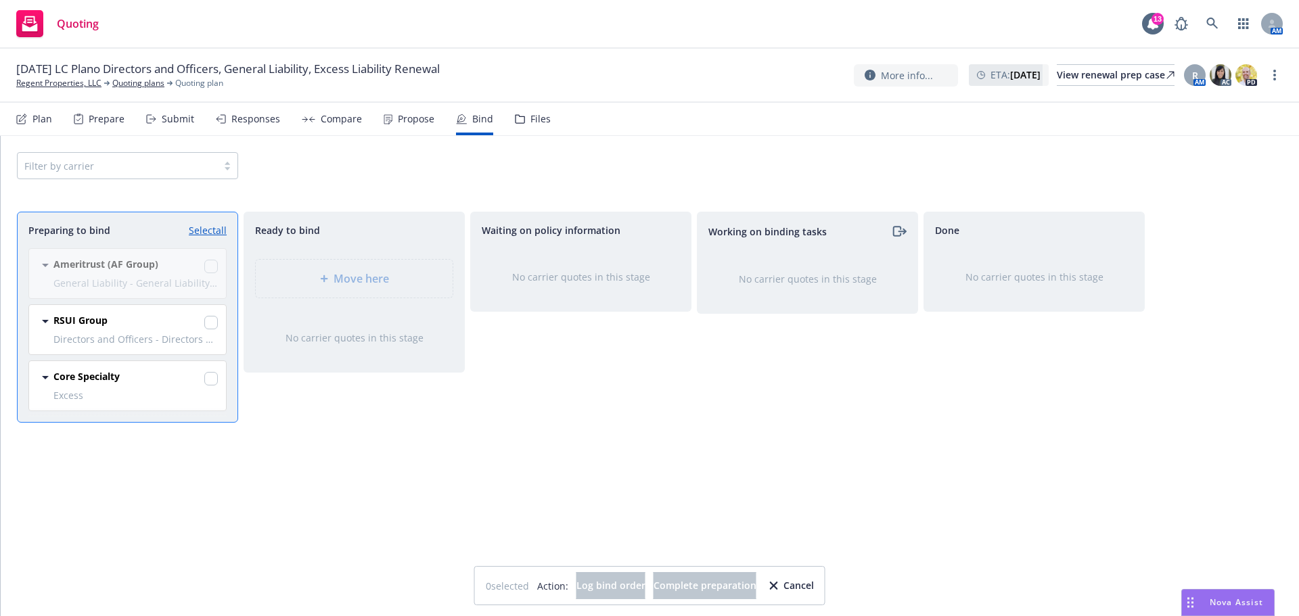
click at [214, 263] on div "Ameritrust (AF Group) General Liability - General Liability - LC Plano Associat…" at bounding box center [125, 335] width 214 height 174
click at [214, 265] on div "Ameritrust (AF Group) General Liability - General Liability - LC Plano Associat…" at bounding box center [125, 335] width 214 height 174
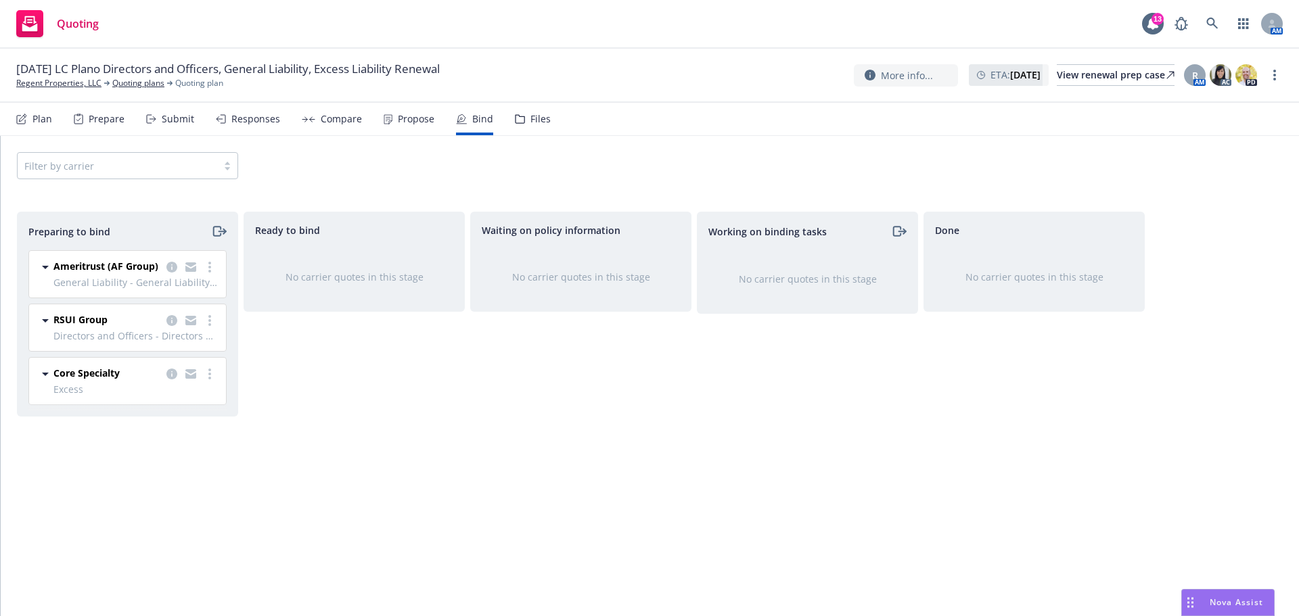
click at [304, 357] on div "Ready to bind No carrier quotes in this stage" at bounding box center [354, 400] width 221 height 376
click at [217, 228] on icon "moveRight" at bounding box center [219, 231] width 16 height 16
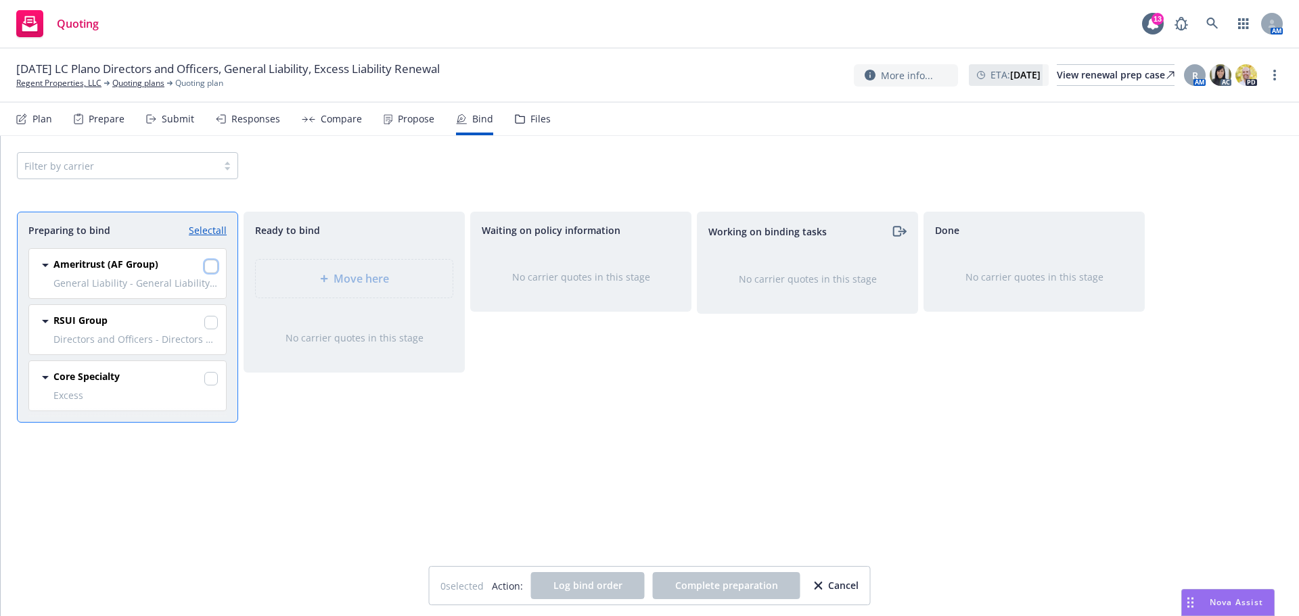
click at [214, 267] on input "checkbox" at bounding box center [211, 267] width 14 height 14
checkbox input "true"
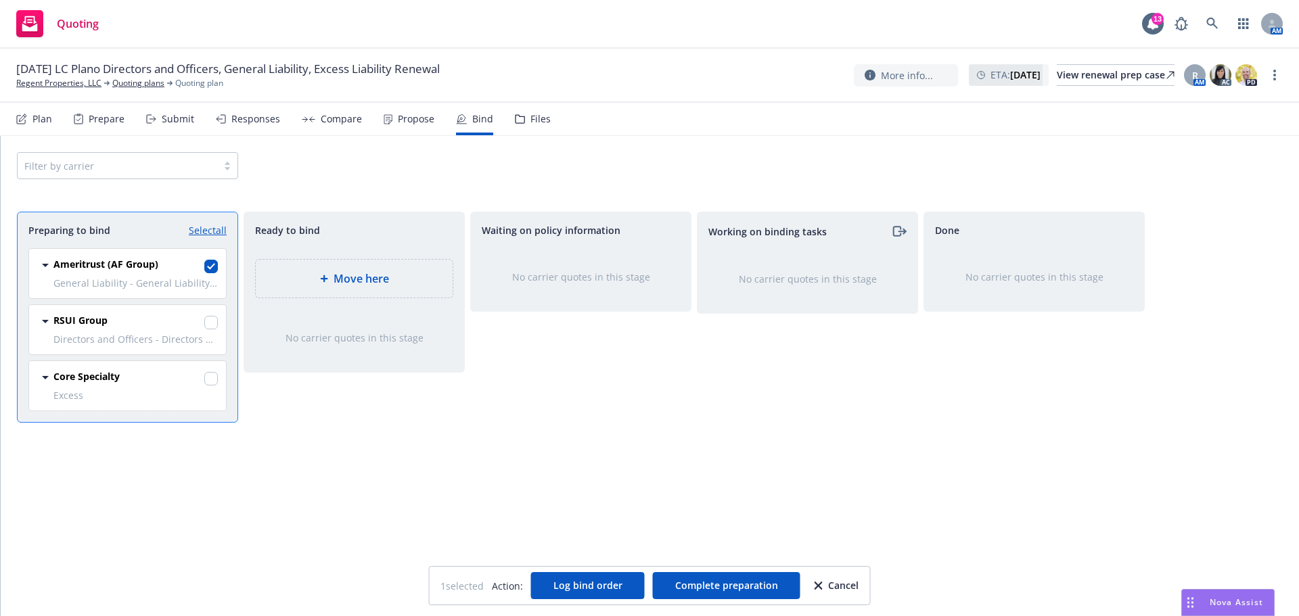
click at [209, 231] on link "Select all" at bounding box center [208, 230] width 38 height 14
checkbox input "true"
click at [413, 273] on div "Move here" at bounding box center [354, 279] width 175 height 16
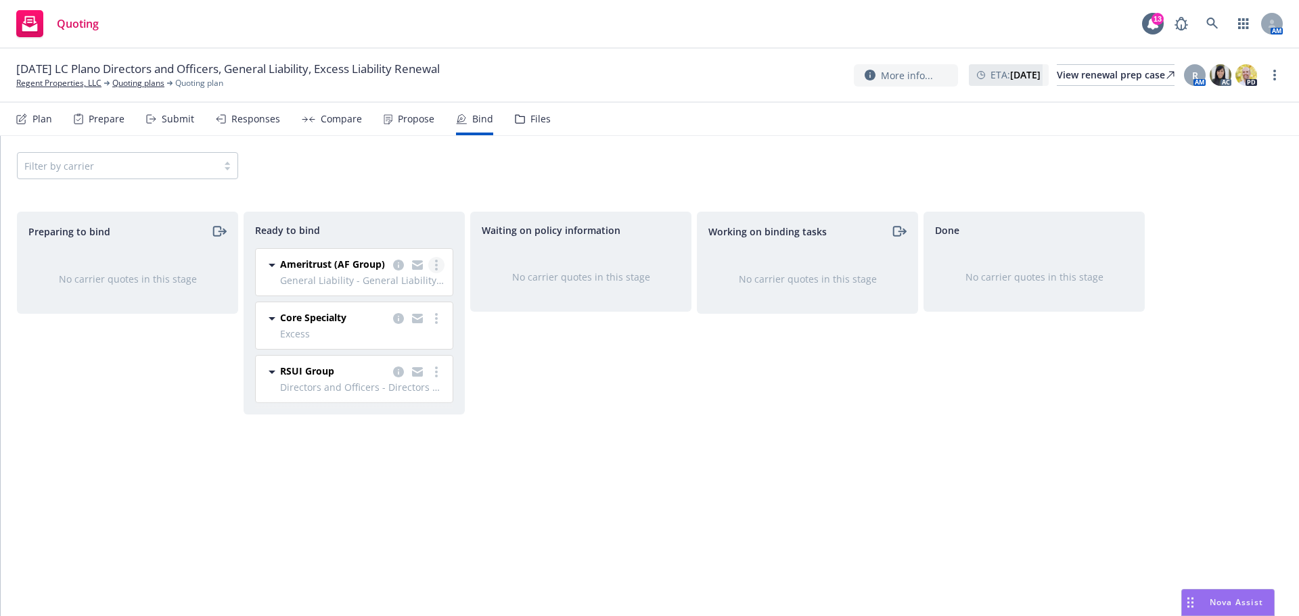
click at [432, 262] on link "more" at bounding box center [436, 265] width 16 height 16
click at [591, 384] on div "Waiting on policy information No carrier quotes in this stage" at bounding box center [580, 400] width 221 height 376
click at [46, 376] on div "Preparing to bind No carrier quotes in this stage" at bounding box center [127, 400] width 221 height 376
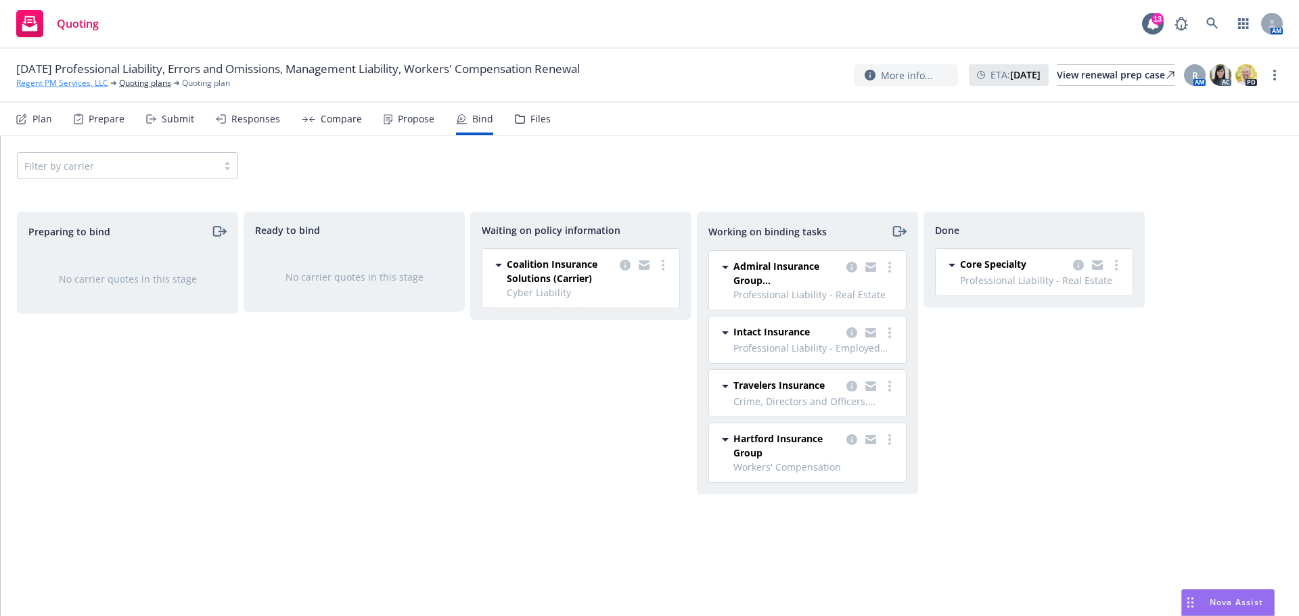
click at [55, 85] on link "Regent PM Services, LLC" at bounding box center [62, 83] width 92 height 12
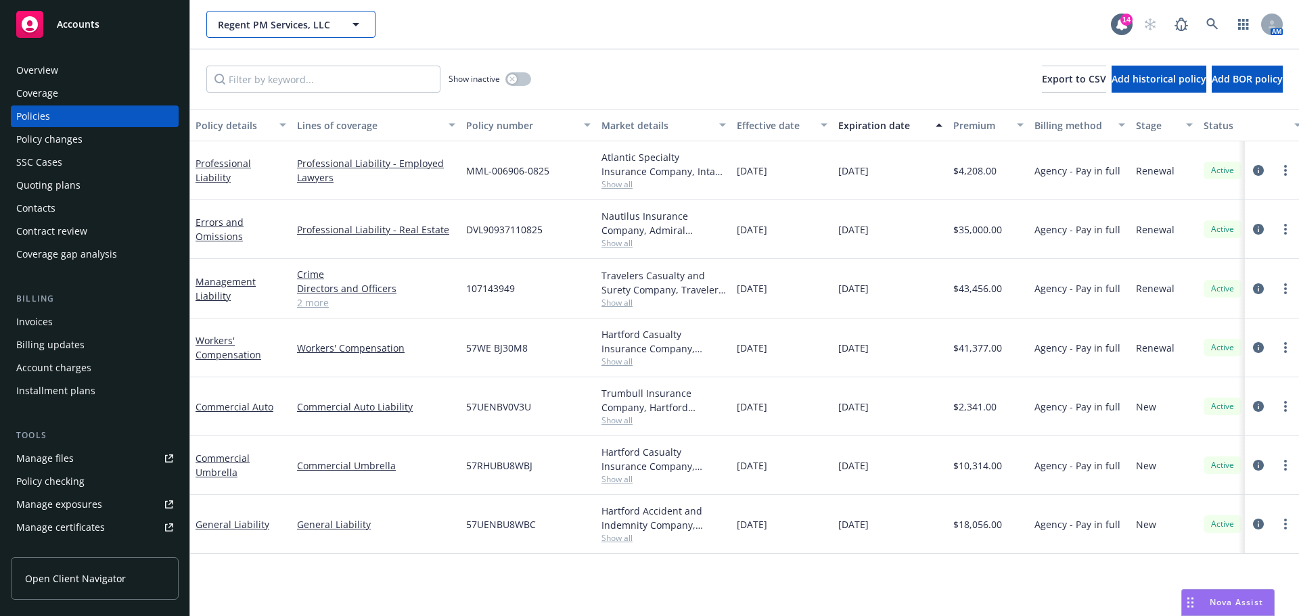
click at [335, 26] on button "Regent PM Services, LLC" at bounding box center [290, 24] width 169 height 27
